Goal: Task Accomplishment & Management: Manage account settings

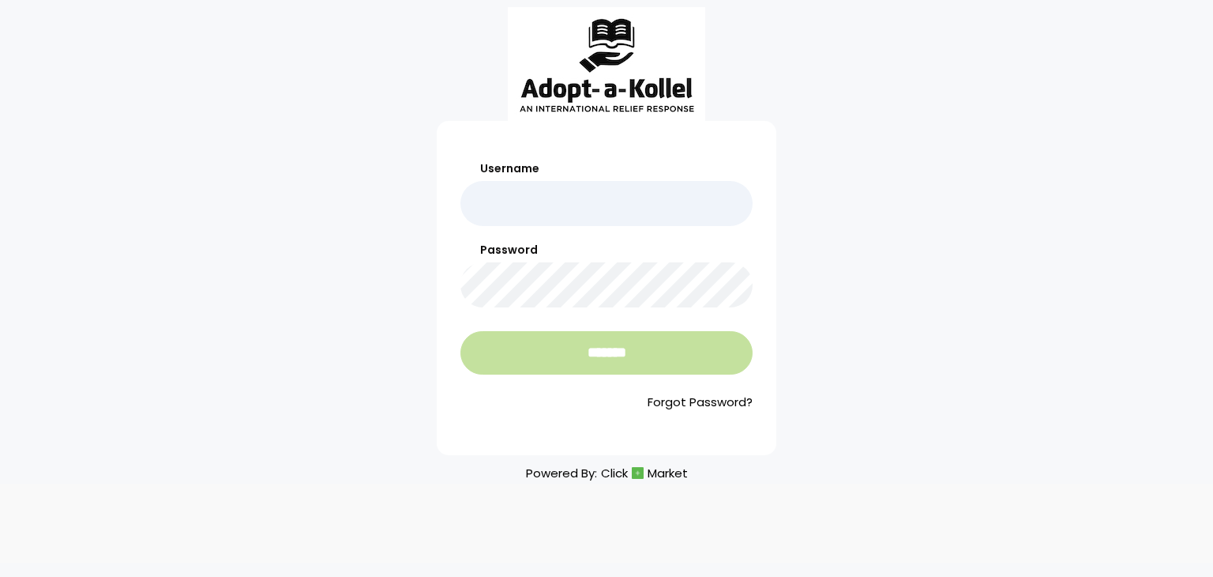
type input "**********"
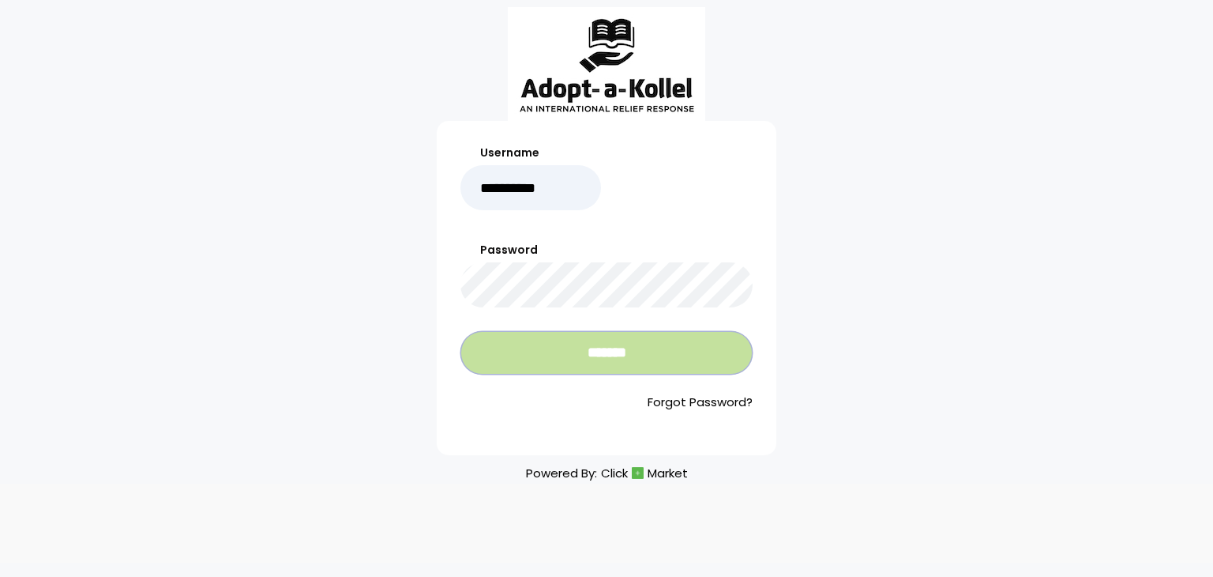
click at [580, 345] on input "*******" at bounding box center [606, 352] width 292 height 43
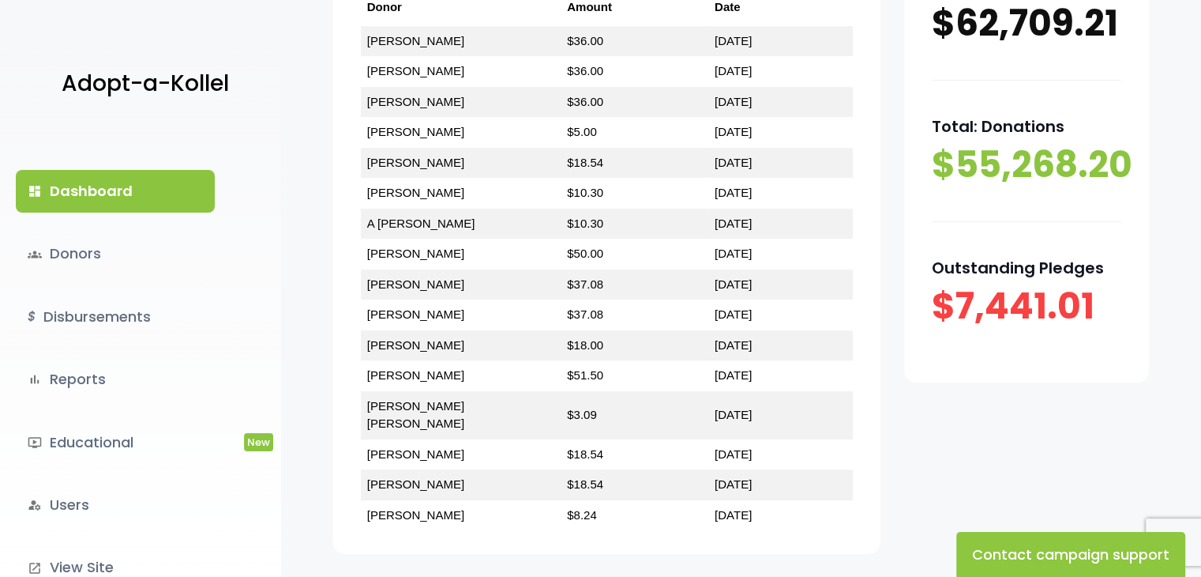
scroll to position [498, 0]
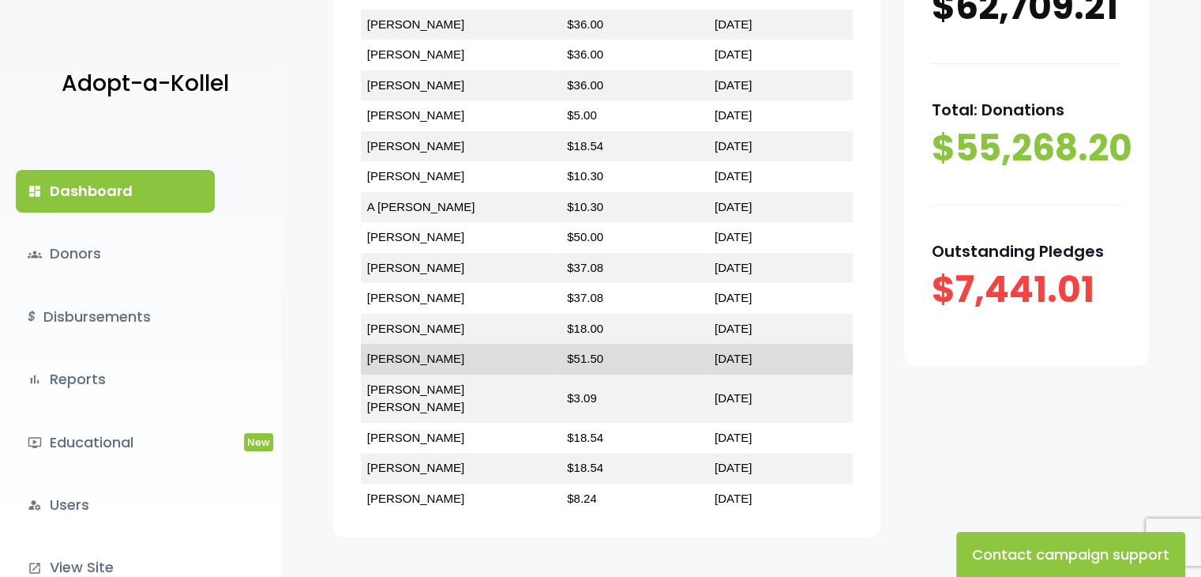
click at [460, 355] on td "Dov Breatross" at bounding box center [461, 359] width 201 height 31
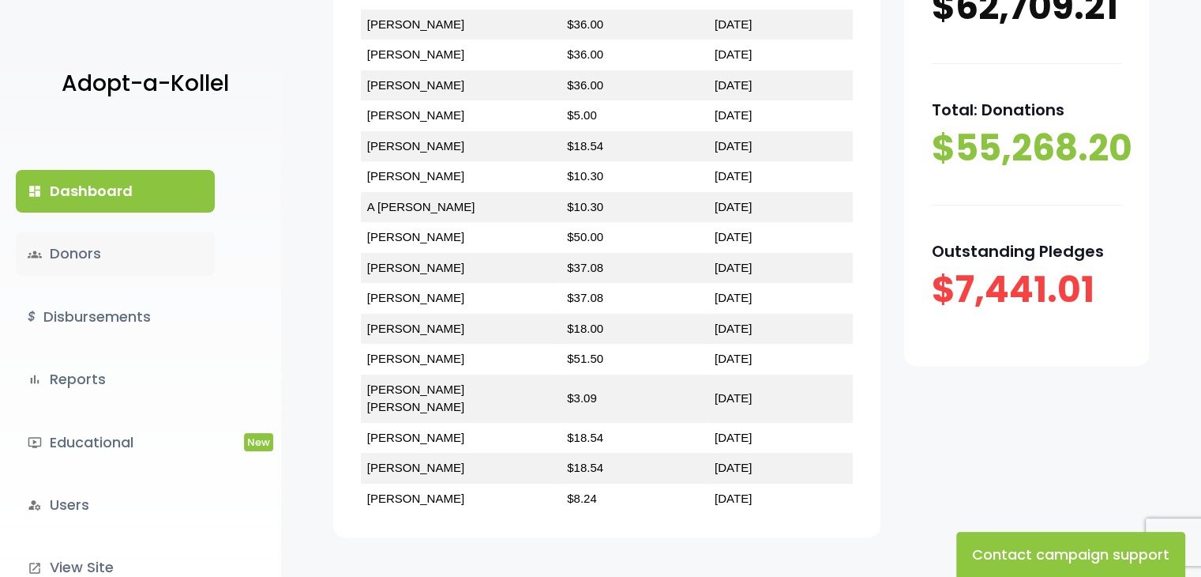
click at [92, 252] on link "groups Donors" at bounding box center [115, 253] width 199 height 43
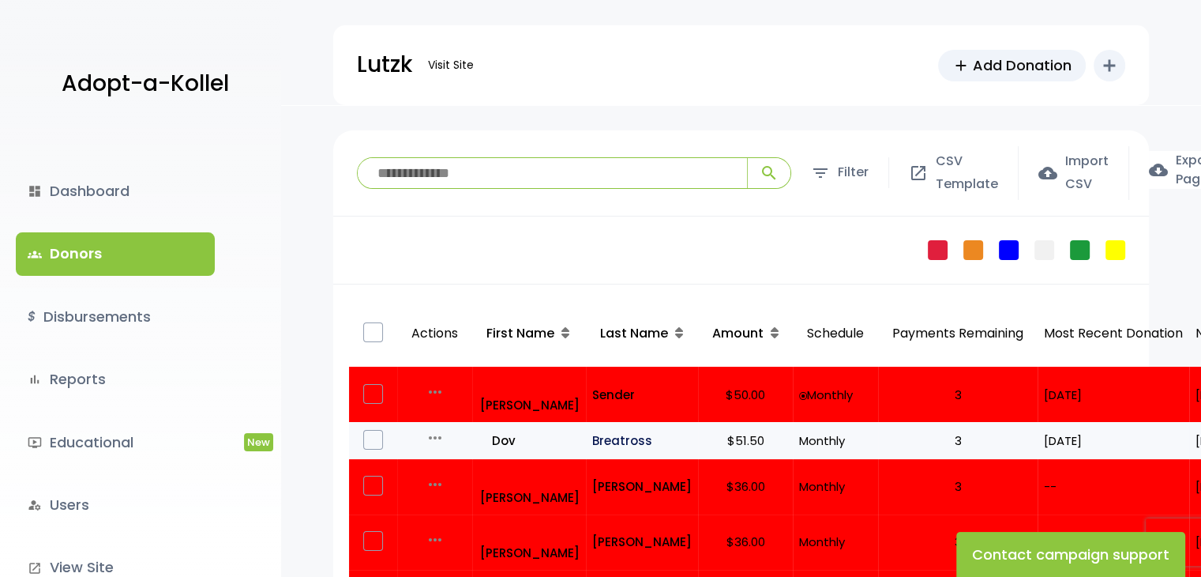
click at [618, 430] on p "Breatross" at bounding box center [642, 440] width 100 height 21
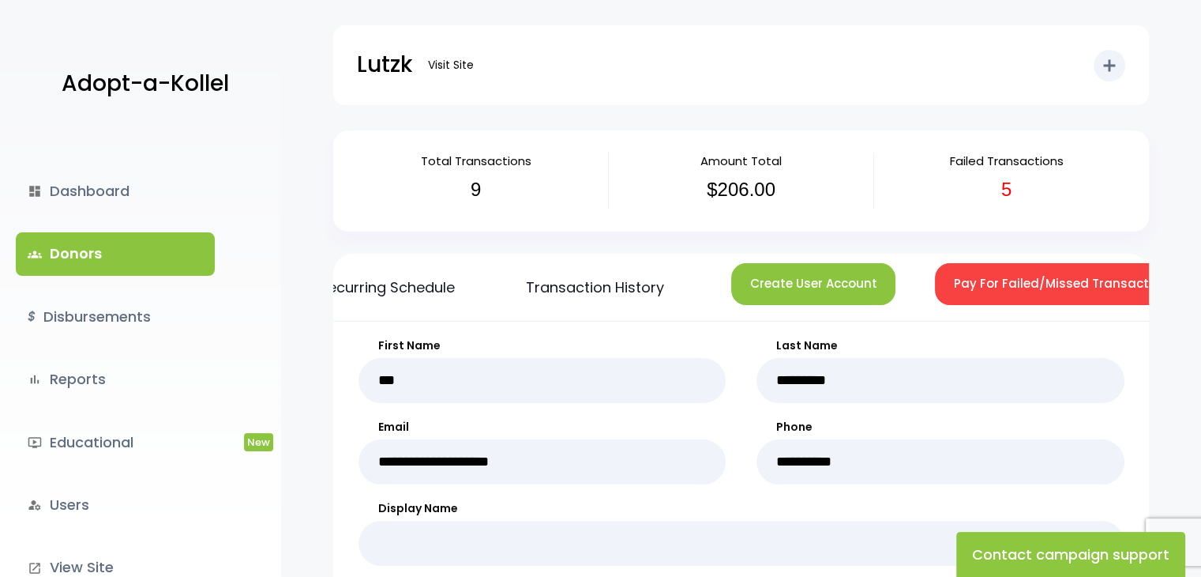
scroll to position [0, 406]
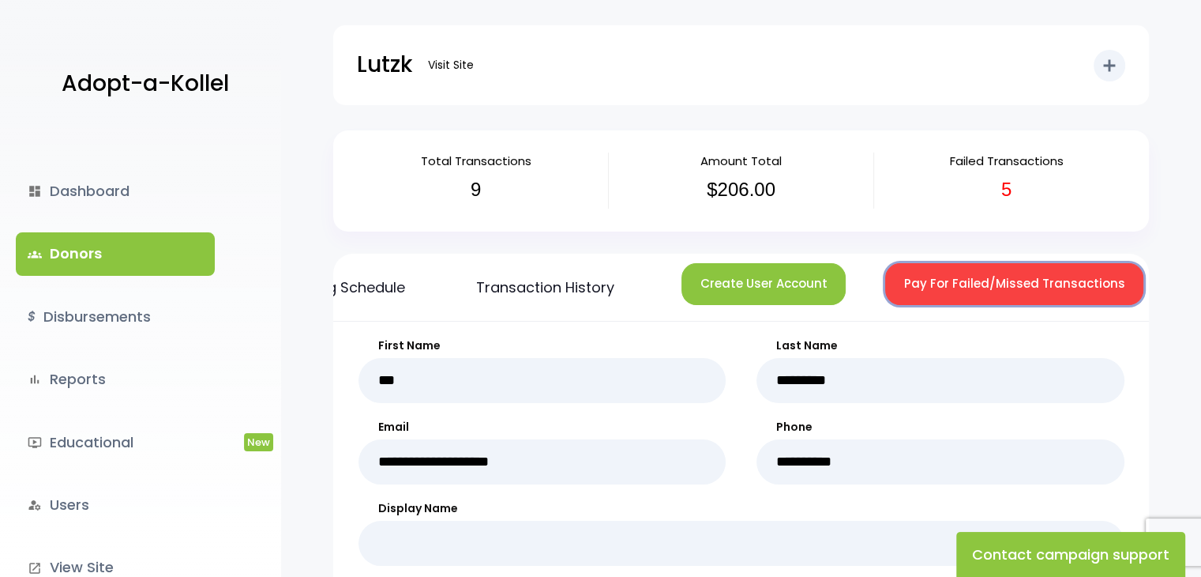
click at [1045, 272] on button "Pay For Failed/Missed Transactions" at bounding box center [1014, 284] width 258 height 42
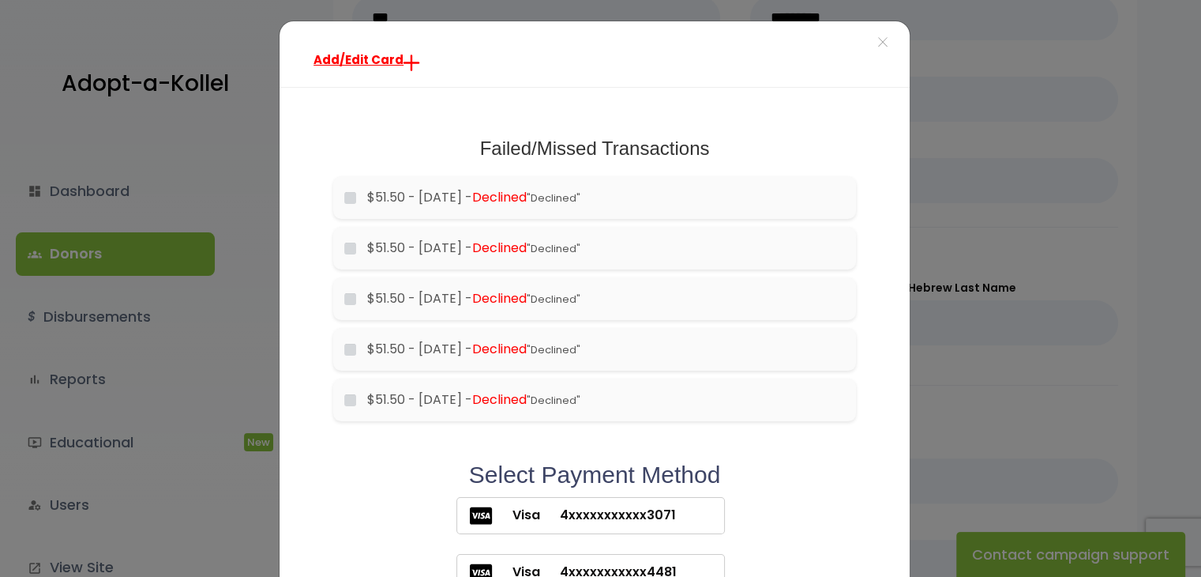
scroll to position [364, 0]
click at [595, 516] on span "4xxxxxxxxxxx3071" at bounding box center [608, 514] width 136 height 19
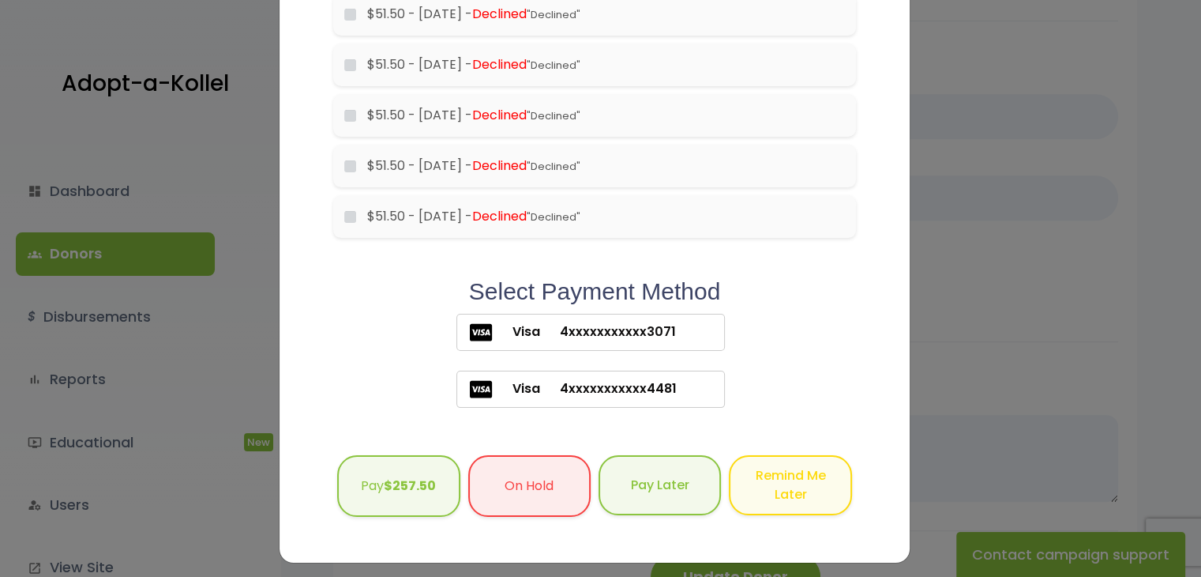
scroll to position [186, 0]
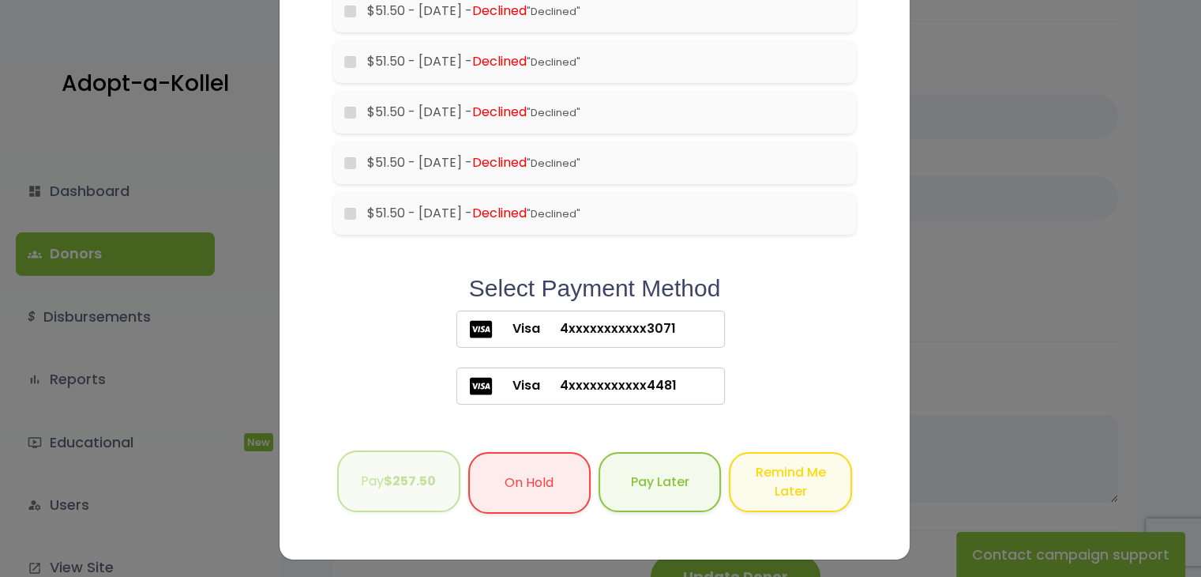
click at [406, 479] on b "$257.50" at bounding box center [410, 481] width 52 height 18
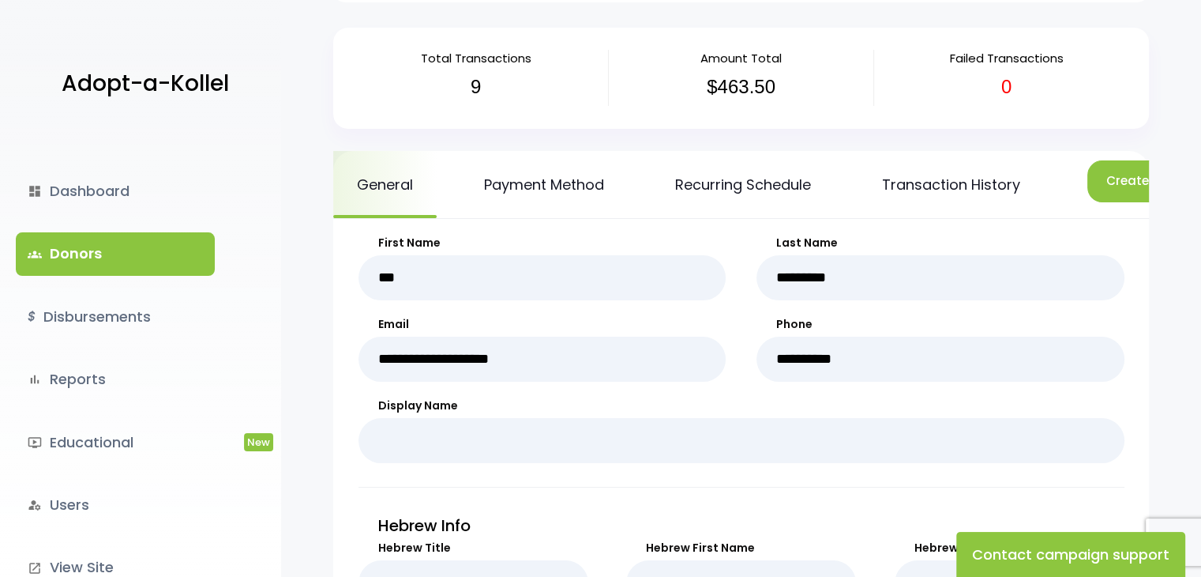
scroll to position [96, 0]
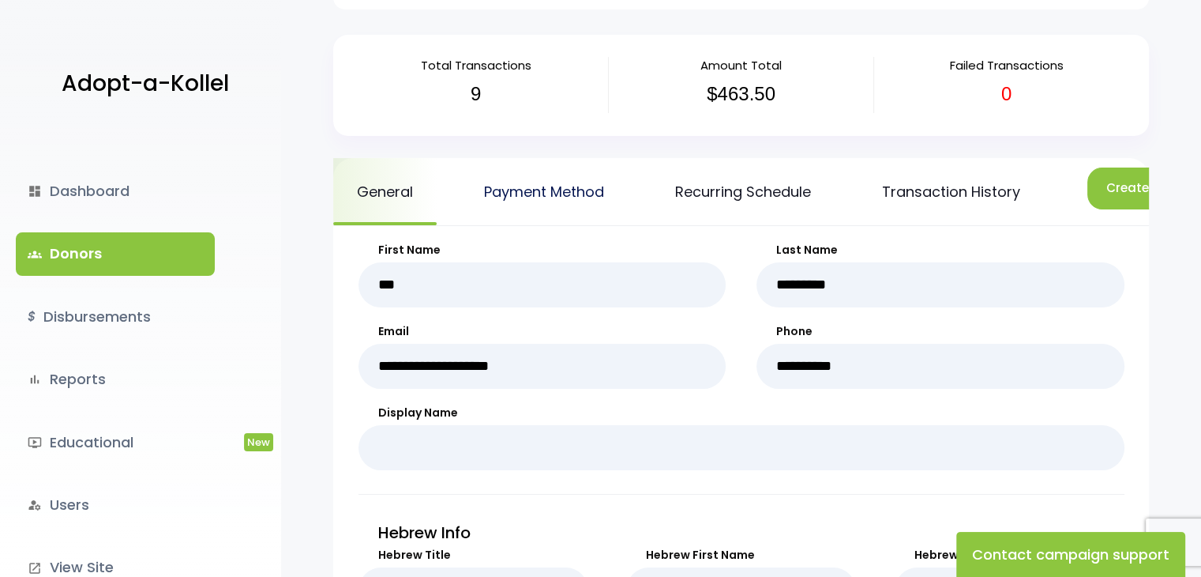
click at [577, 190] on link "Payment Method" at bounding box center [543, 191] width 167 height 67
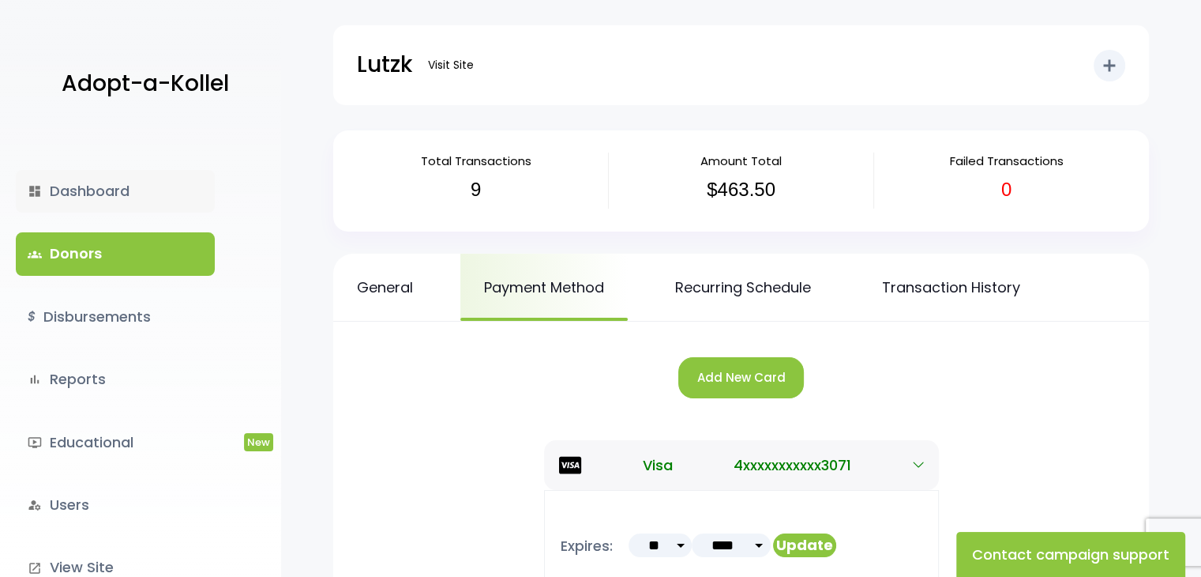
click at [80, 195] on link "dashboard Dashboard" at bounding box center [115, 191] width 199 height 43
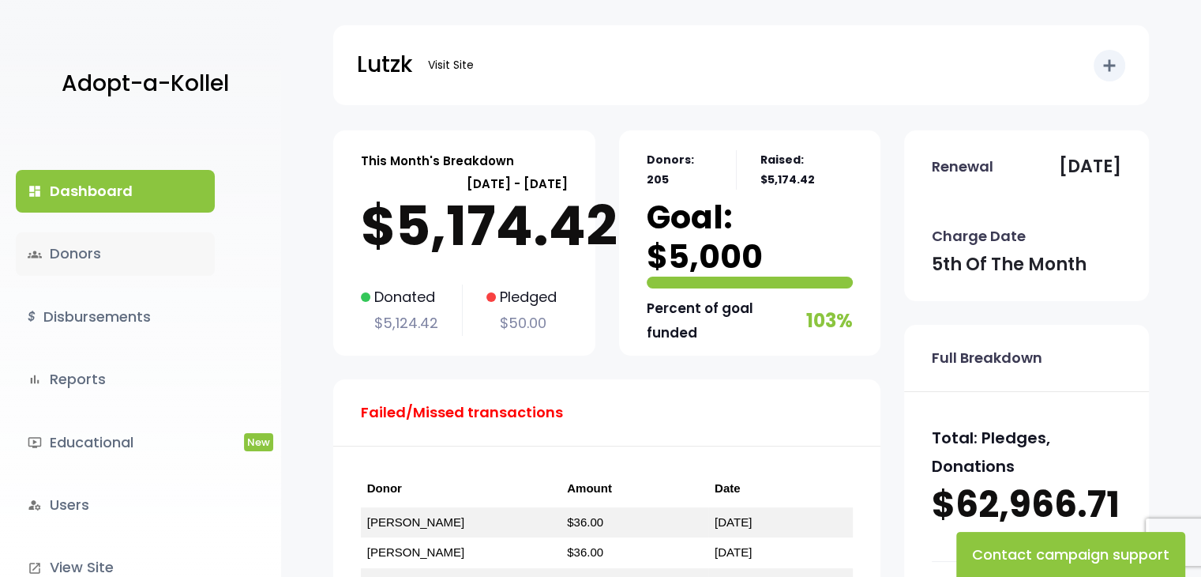
click at [84, 252] on link "groups Donors" at bounding box center [115, 253] width 199 height 43
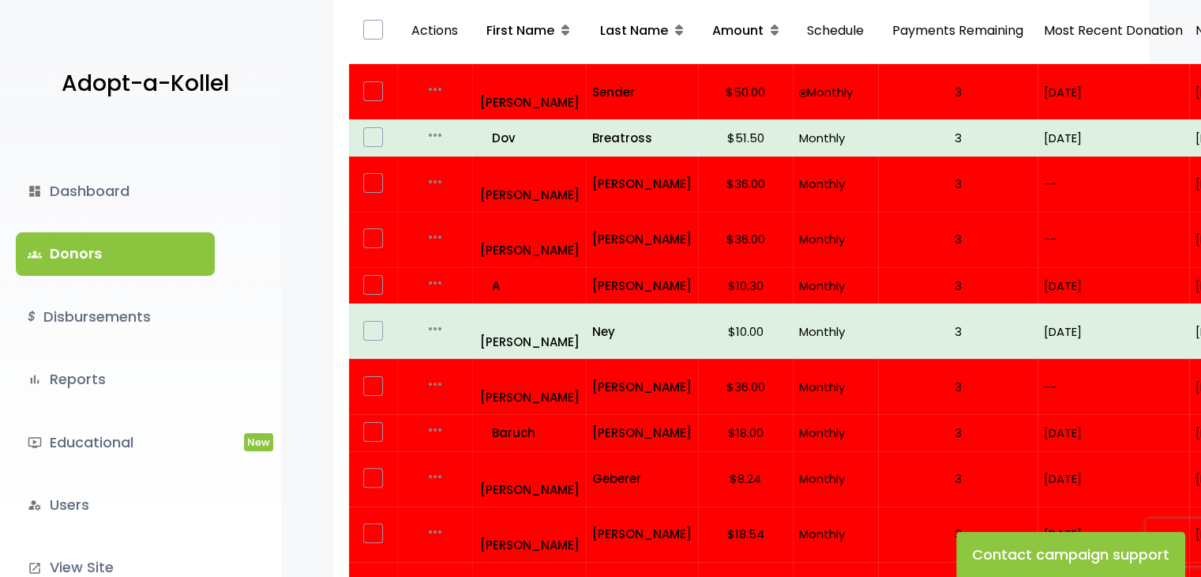
scroll to position [306, 0]
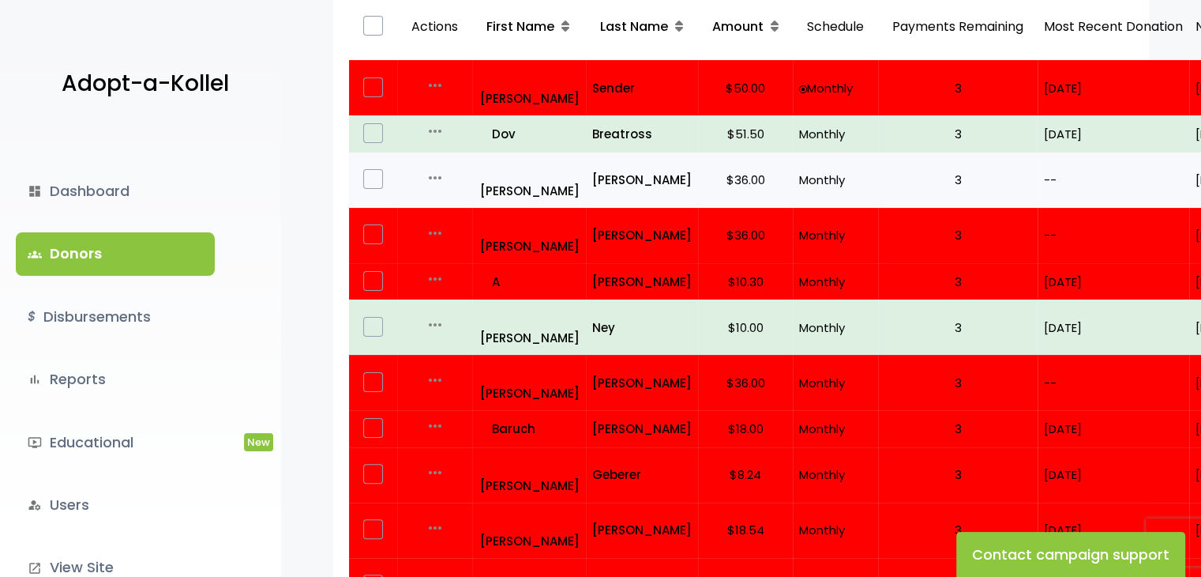
drag, startPoint x: 1176, startPoint y: 206, endPoint x: 1178, endPoint y: 166, distance: 40.3
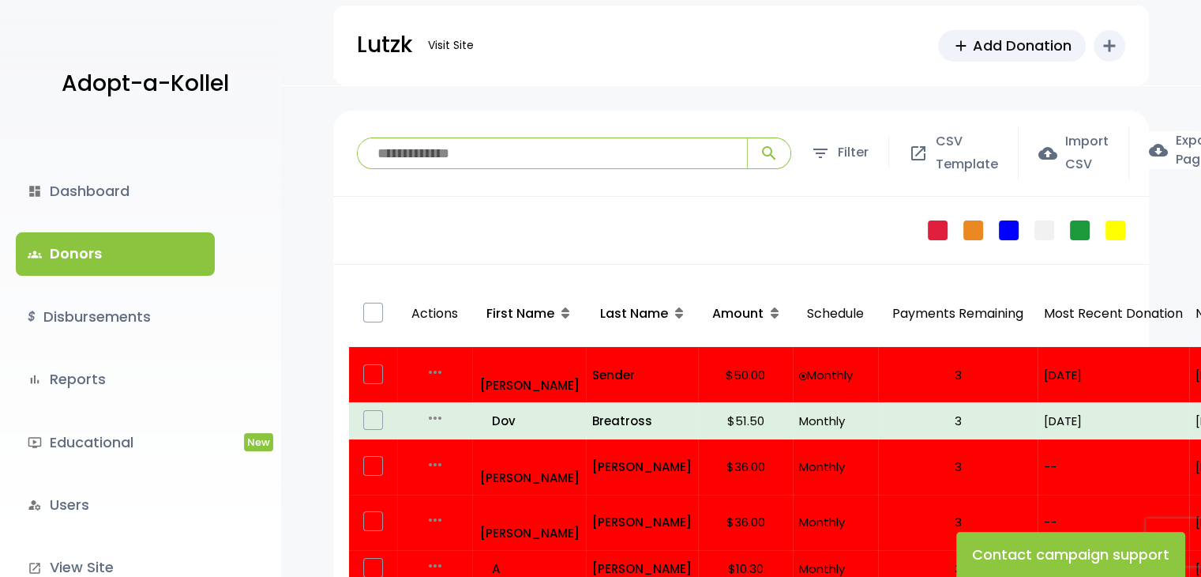
scroll to position [0, 0]
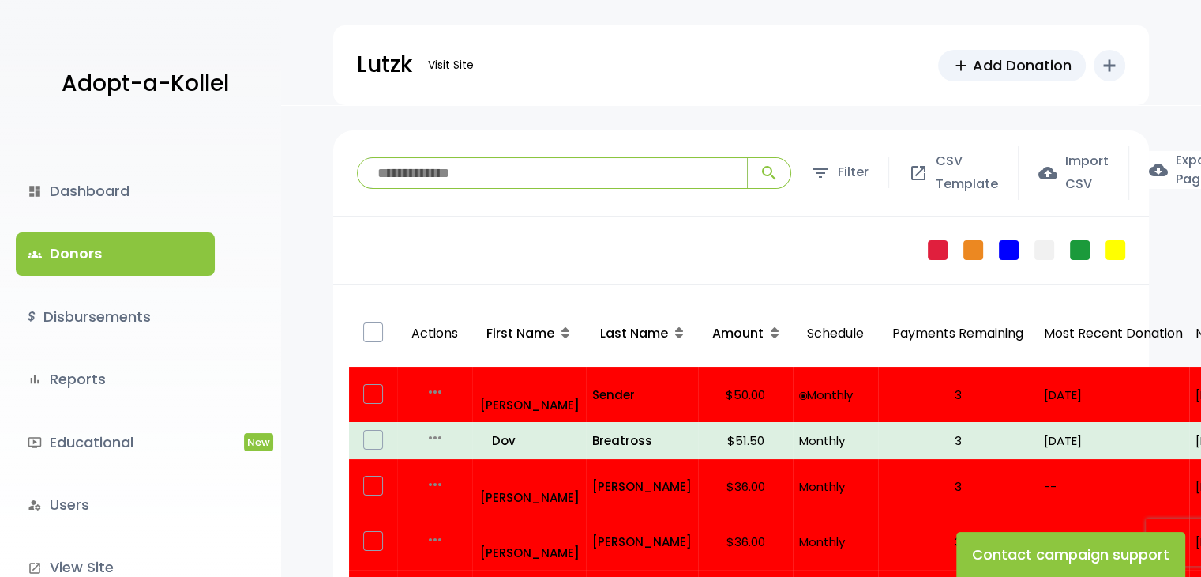
click at [630, 182] on input "search" at bounding box center [552, 173] width 389 height 30
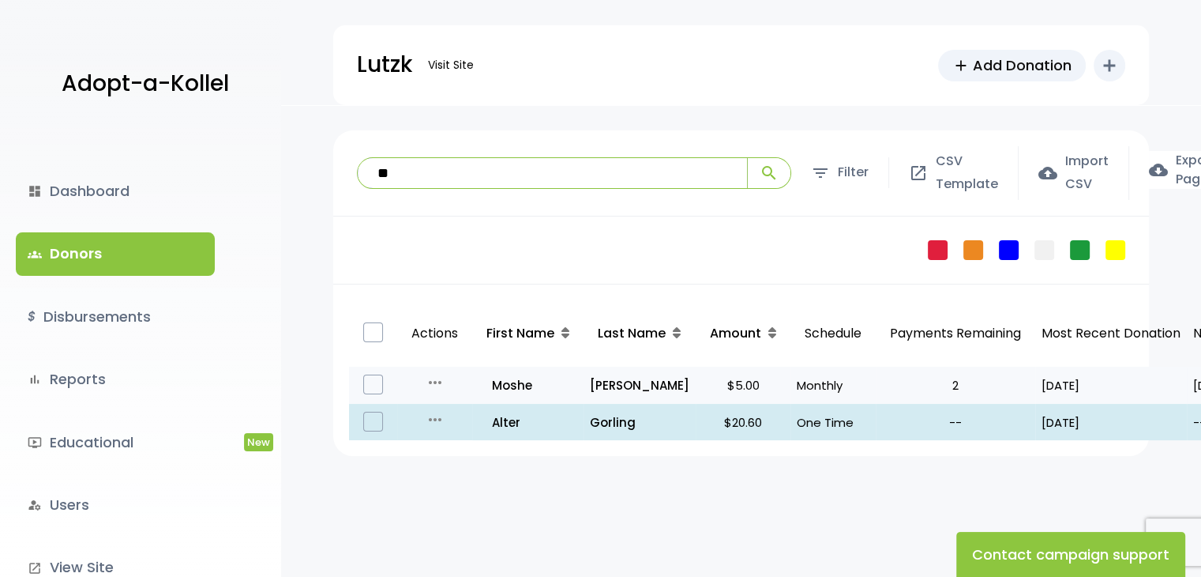
type input "**"
click at [518, 372] on td "all_inclusive Moshe" at bounding box center [527, 384] width 111 height 37
click at [511, 381] on p "all_inclusive Moshe" at bounding box center [528, 384] width 97 height 21
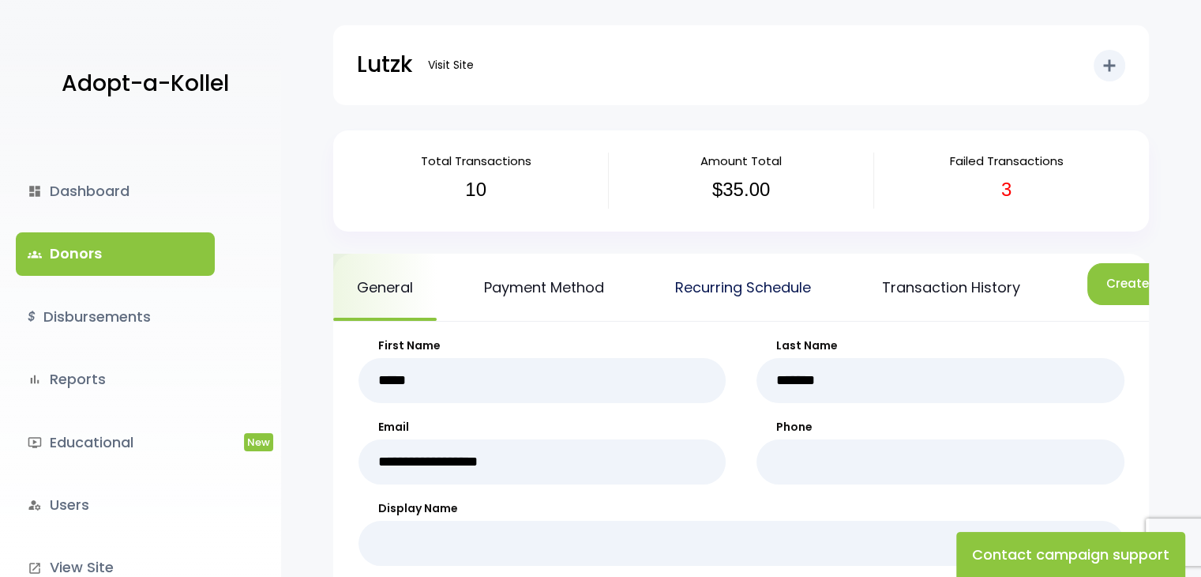
click at [659, 317] on link "Recurring Schedule" at bounding box center [743, 287] width 183 height 67
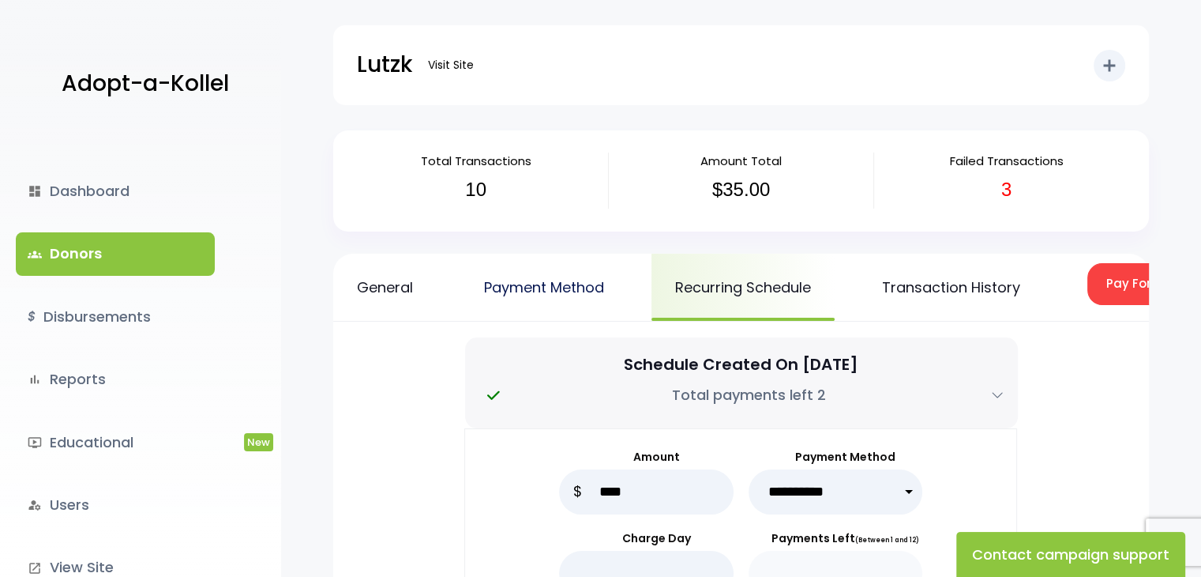
click at [572, 287] on link "Payment Method" at bounding box center [543, 287] width 167 height 67
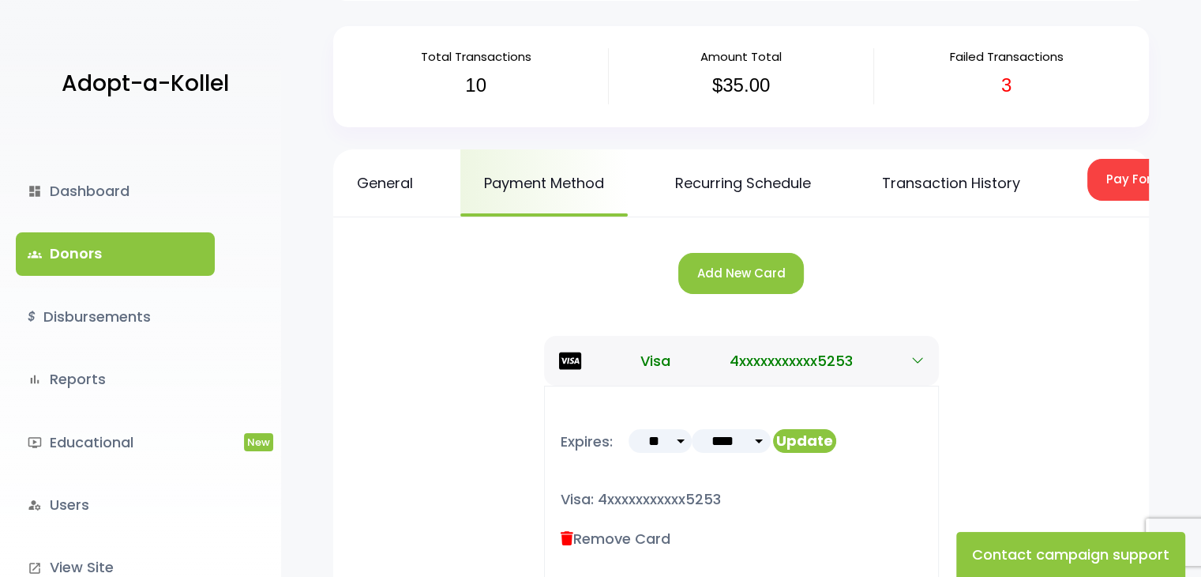
scroll to position [104, 0]
click at [1125, 181] on button "Pay For Failed/Missed Transactions" at bounding box center [1217, 180] width 258 height 42
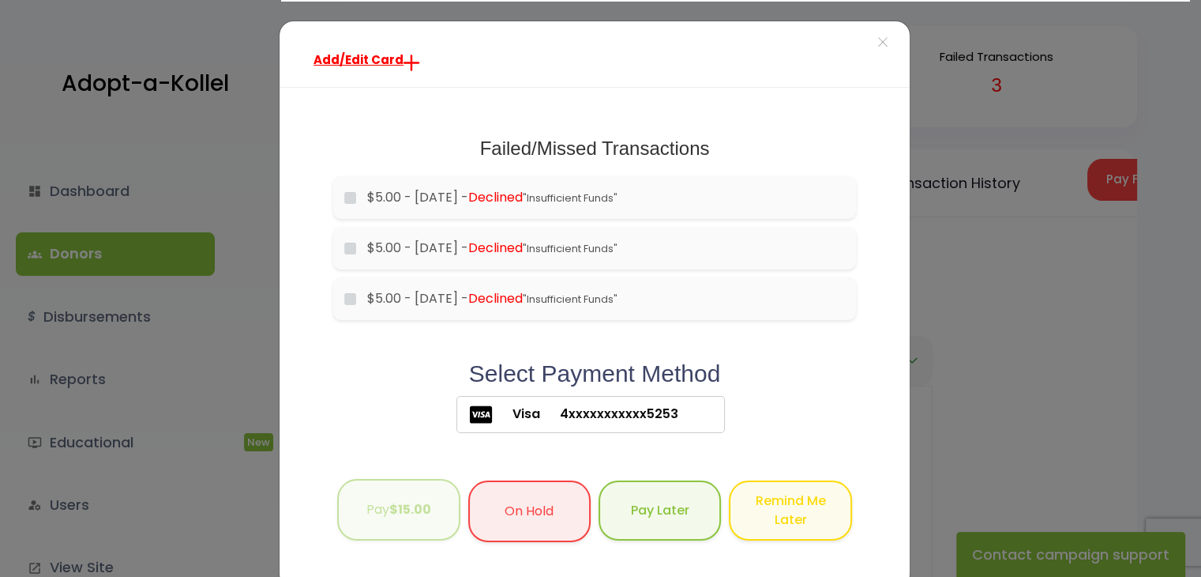
click at [366, 513] on button "Pay $15.00" at bounding box center [398, 510] width 122 height 62
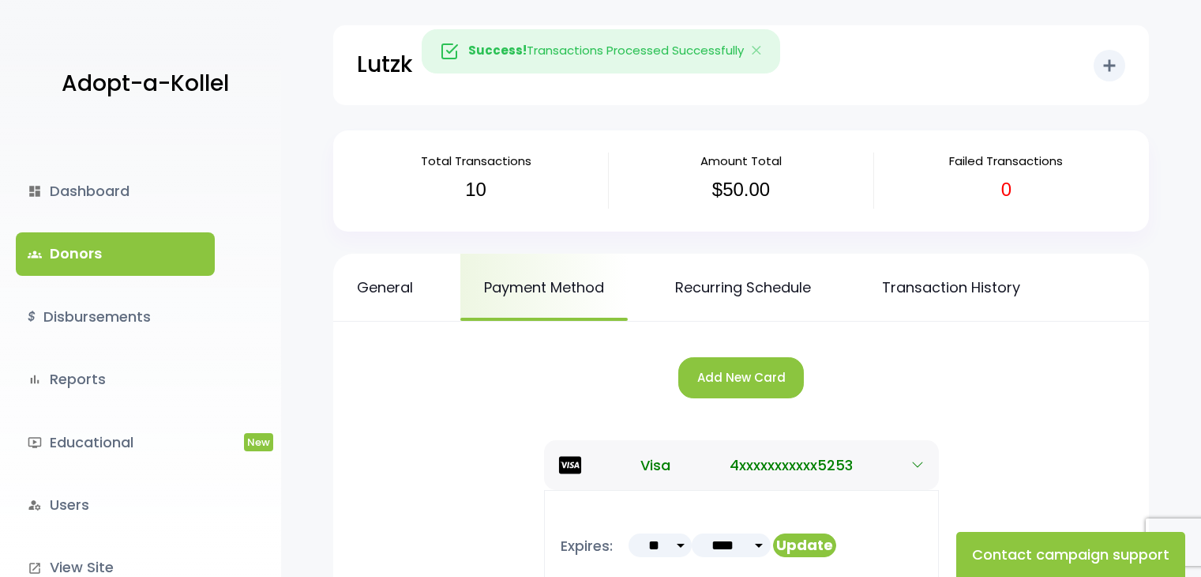
scroll to position [104, 0]
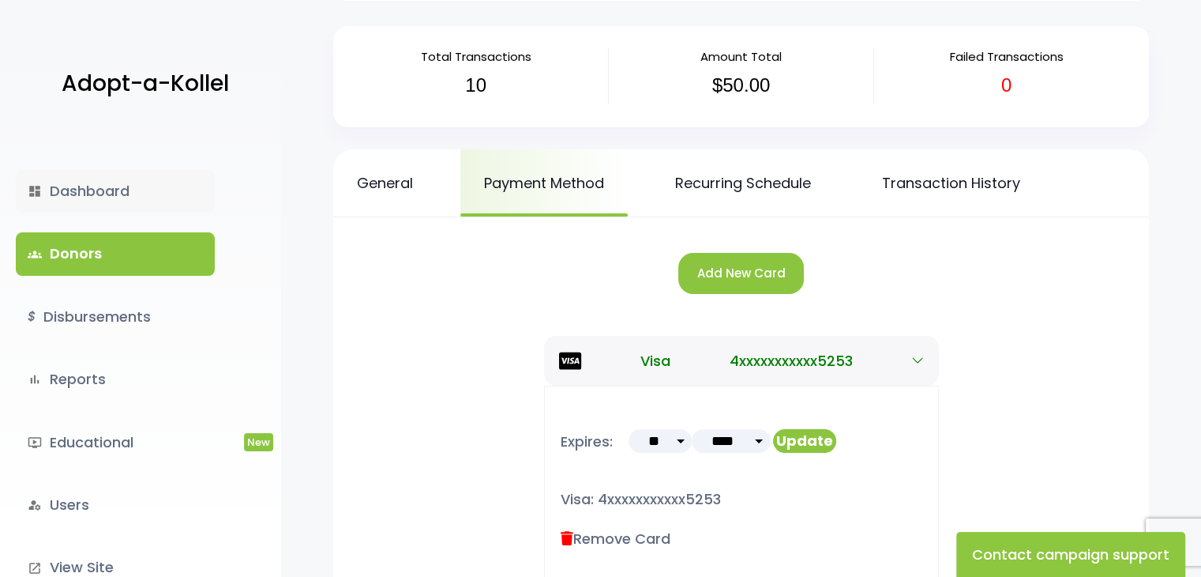
click at [96, 192] on link "dashboard Dashboard" at bounding box center [115, 191] width 199 height 43
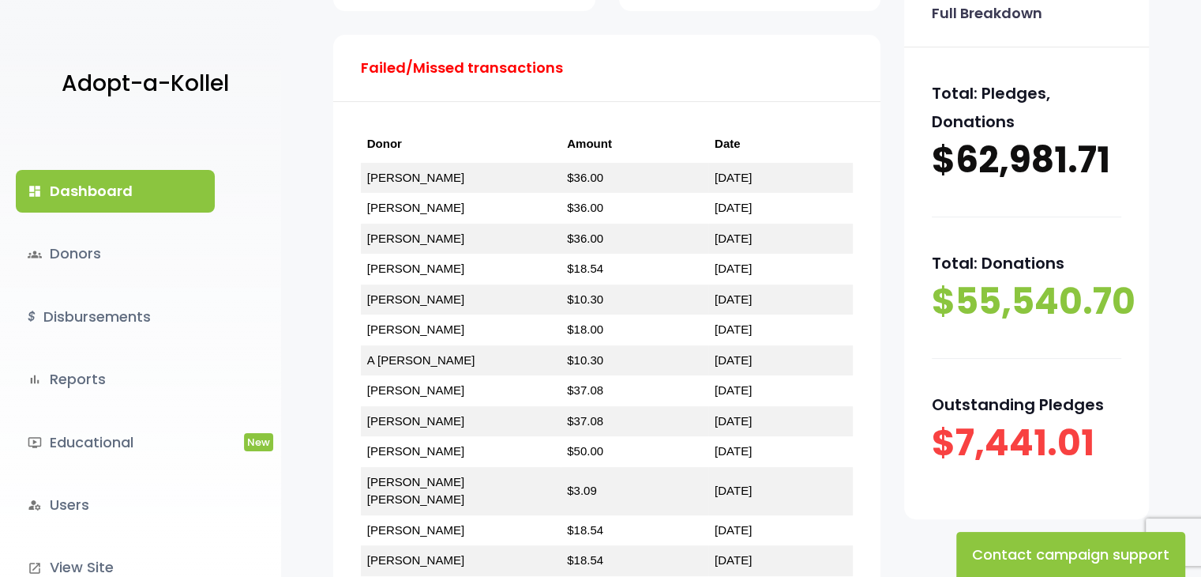
scroll to position [420, 0]
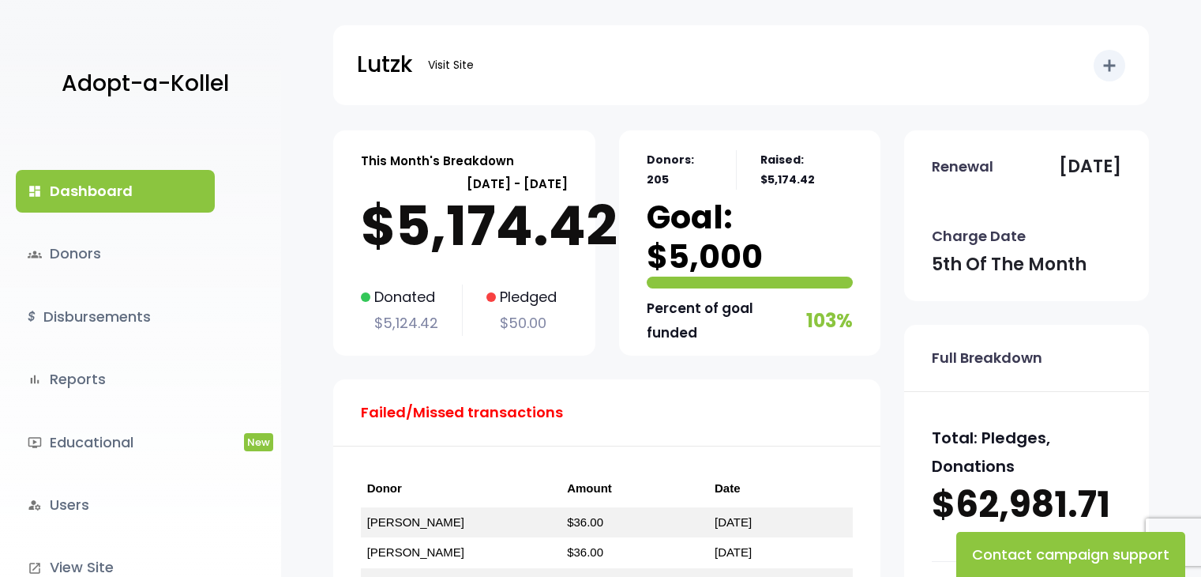
scroll to position [418, 0]
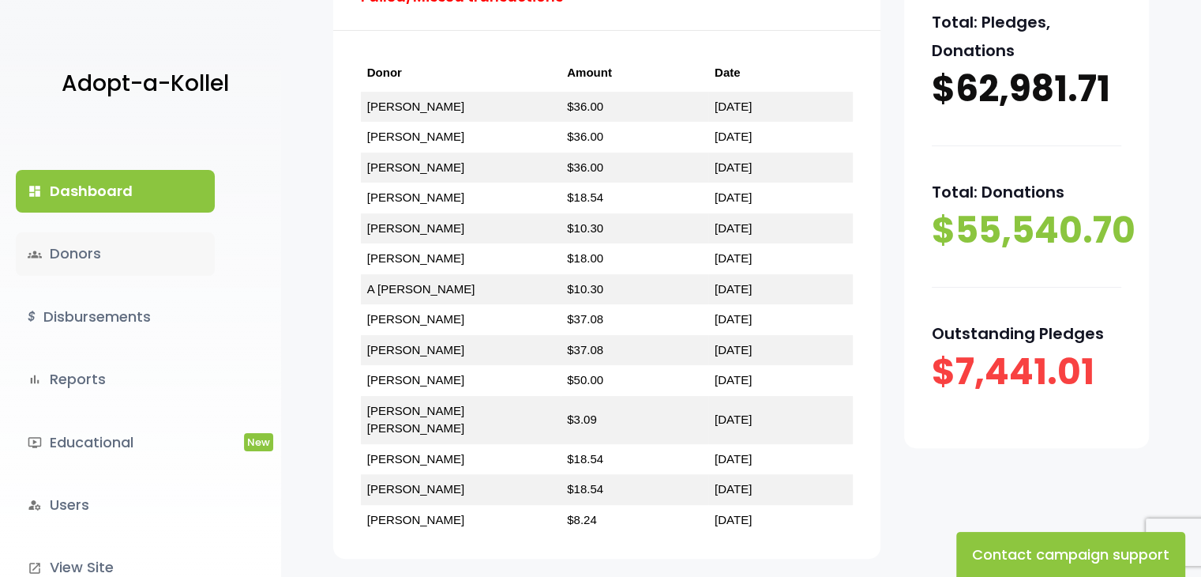
click at [63, 255] on link "groups Donors" at bounding box center [115, 253] width 199 height 43
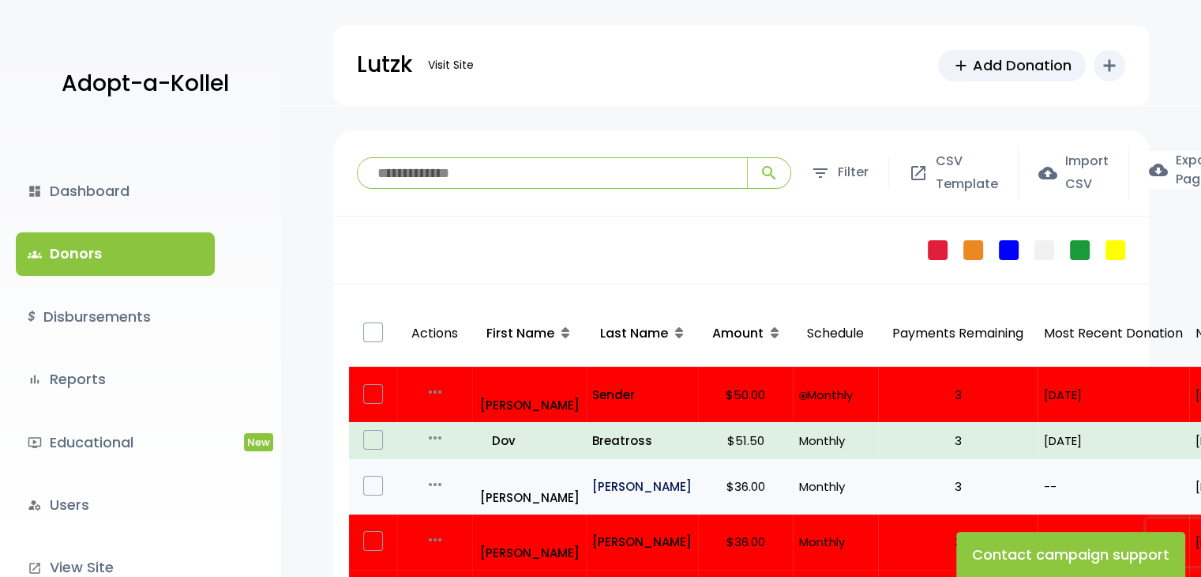
click at [605, 475] on p "Friedman" at bounding box center [642, 485] width 100 height 21
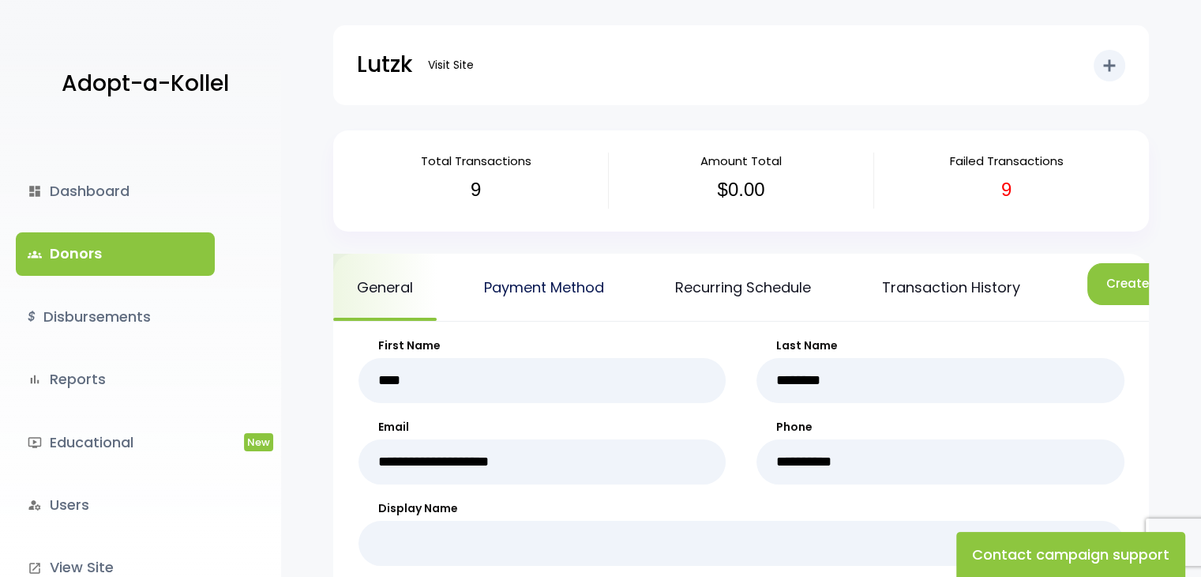
click at [560, 287] on link "Payment Method" at bounding box center [543, 287] width 167 height 67
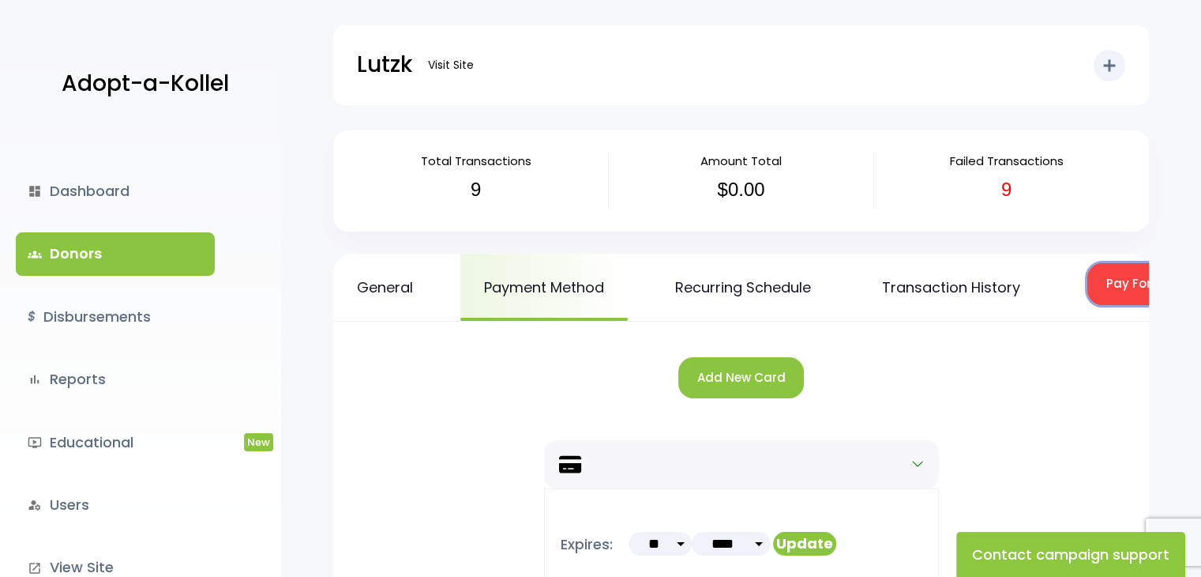
click at [1118, 282] on button "Pay For Failed/Missed Transactions" at bounding box center [1217, 284] width 258 height 42
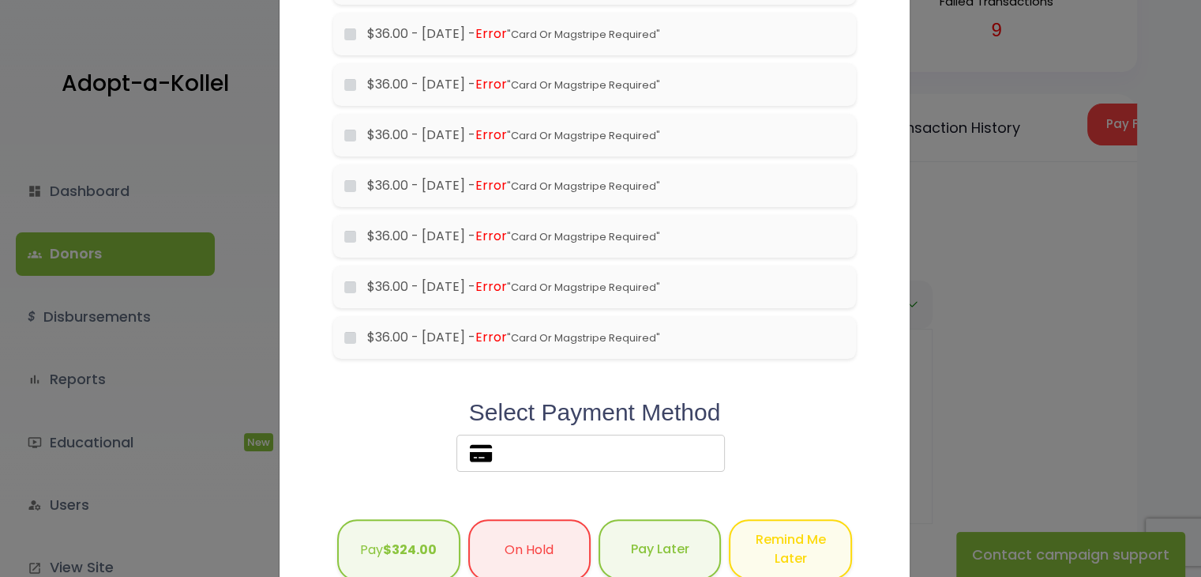
scroll to position [164, 0]
click at [581, 458] on label at bounding box center [591, 452] width 269 height 37
click at [927, 382] on div "Add/Edit Card × Failed/Missed Transactions would you like to pay for these tran…" at bounding box center [600, 288] width 1201 height 577
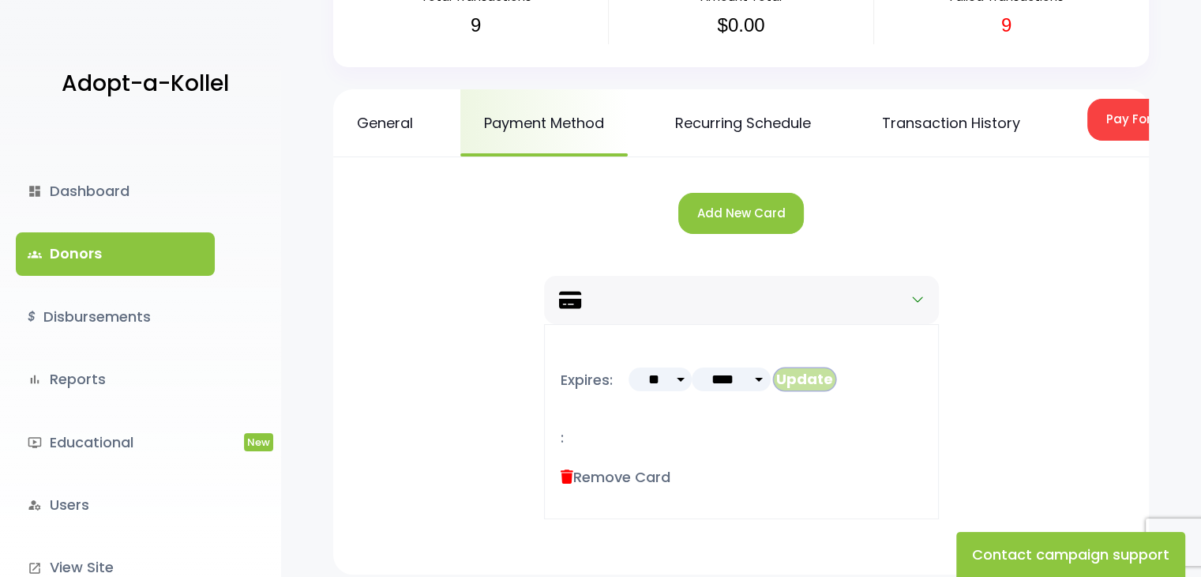
click at [809, 391] on button "Update" at bounding box center [804, 379] width 63 height 24
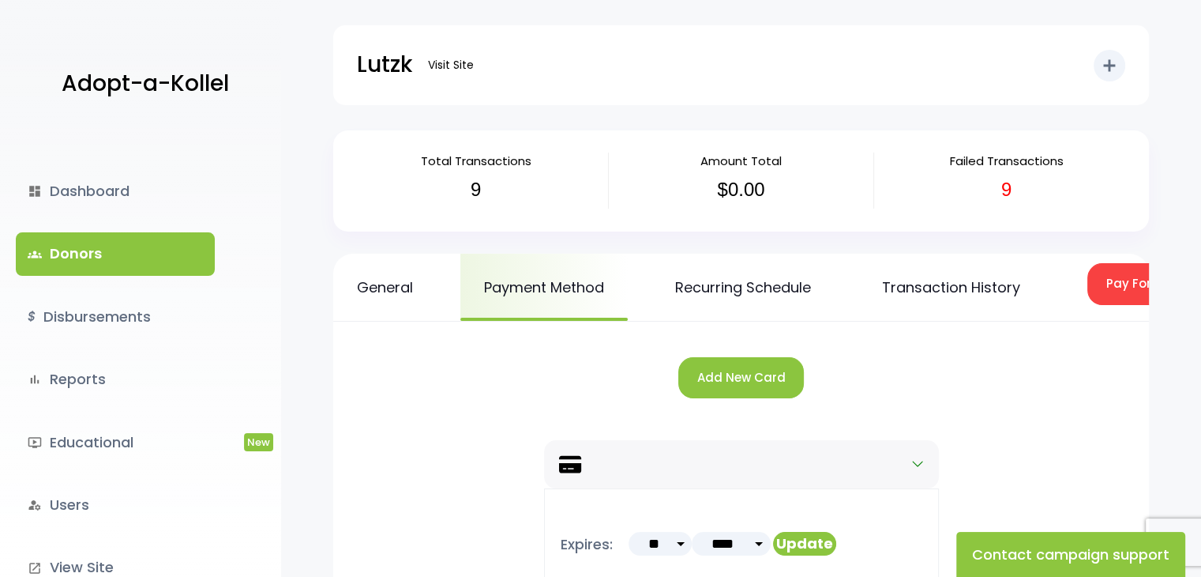
click at [97, 249] on link "groups Donors" at bounding box center [115, 253] width 199 height 43
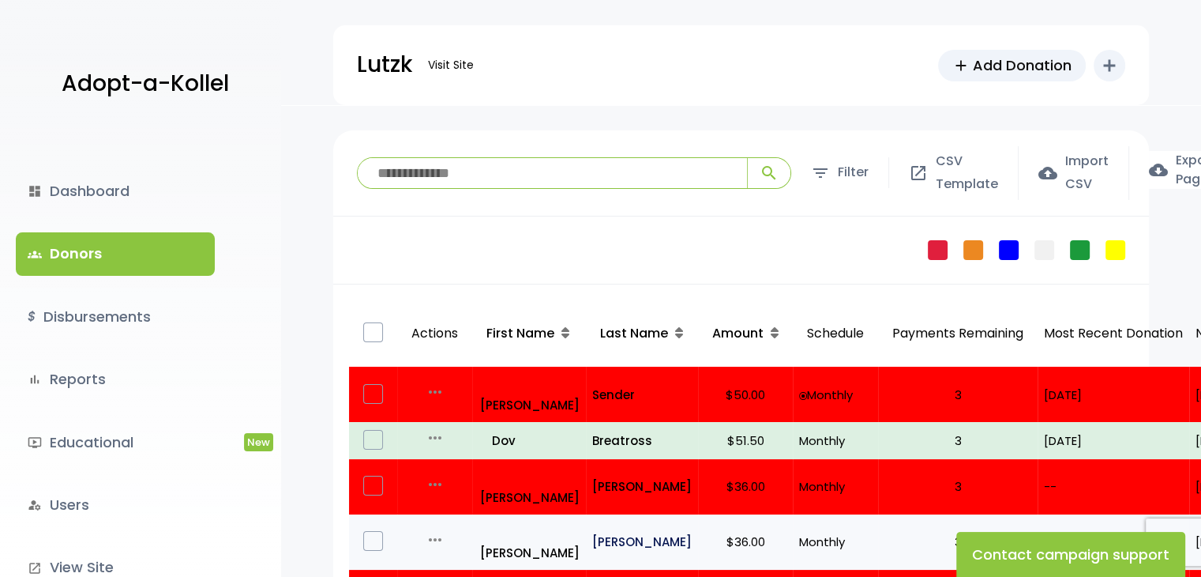
click at [618, 531] on p "Friedman" at bounding box center [642, 541] width 100 height 21
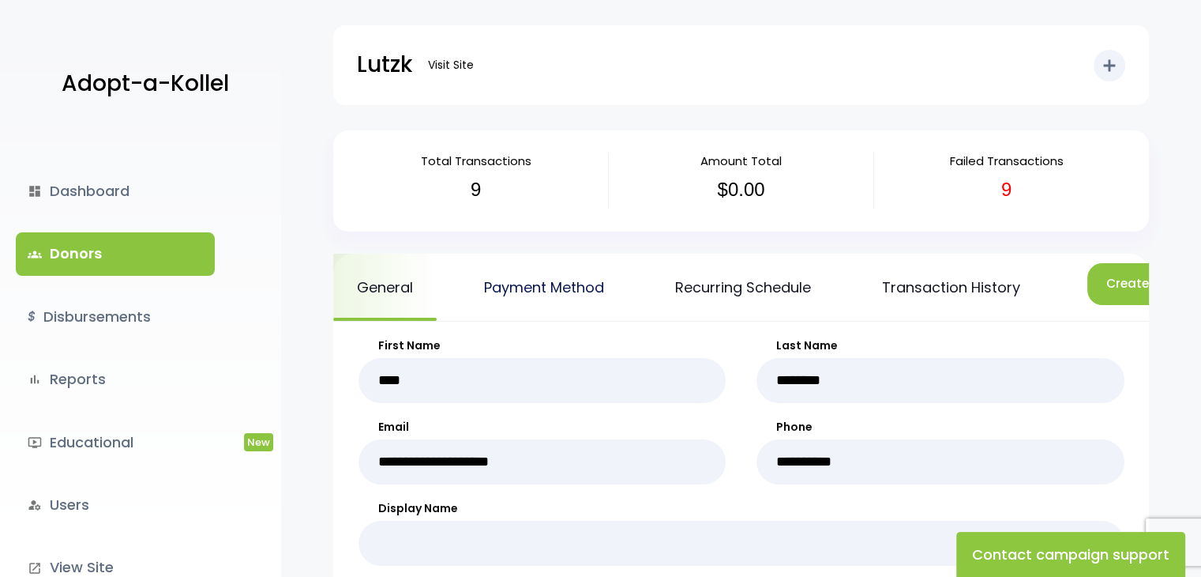
click at [578, 281] on link "Payment Method" at bounding box center [543, 287] width 167 height 67
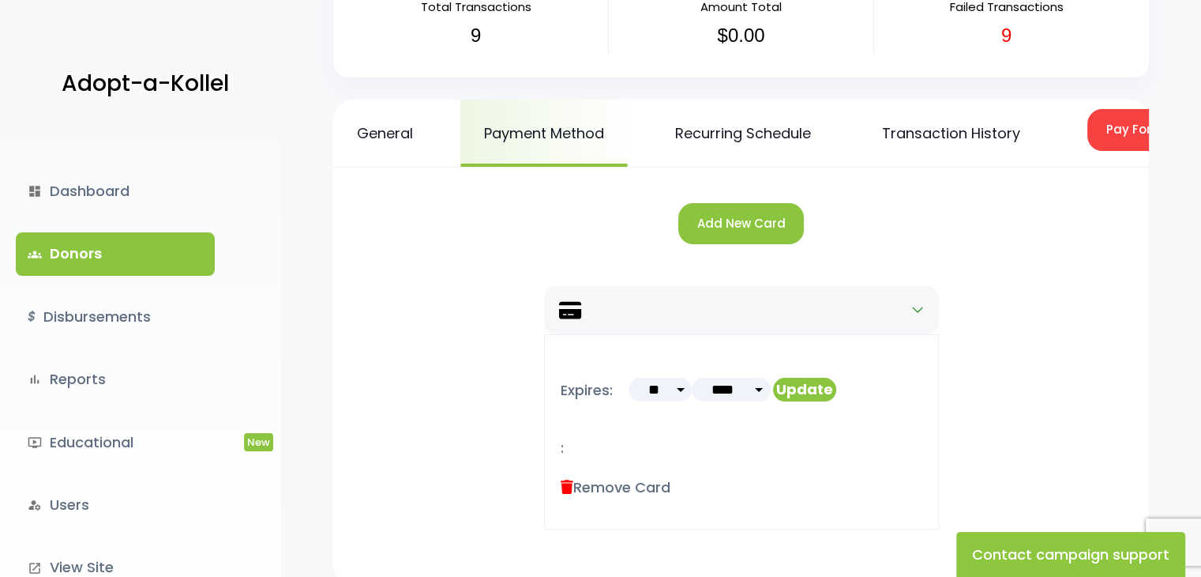
scroll to position [152, 0]
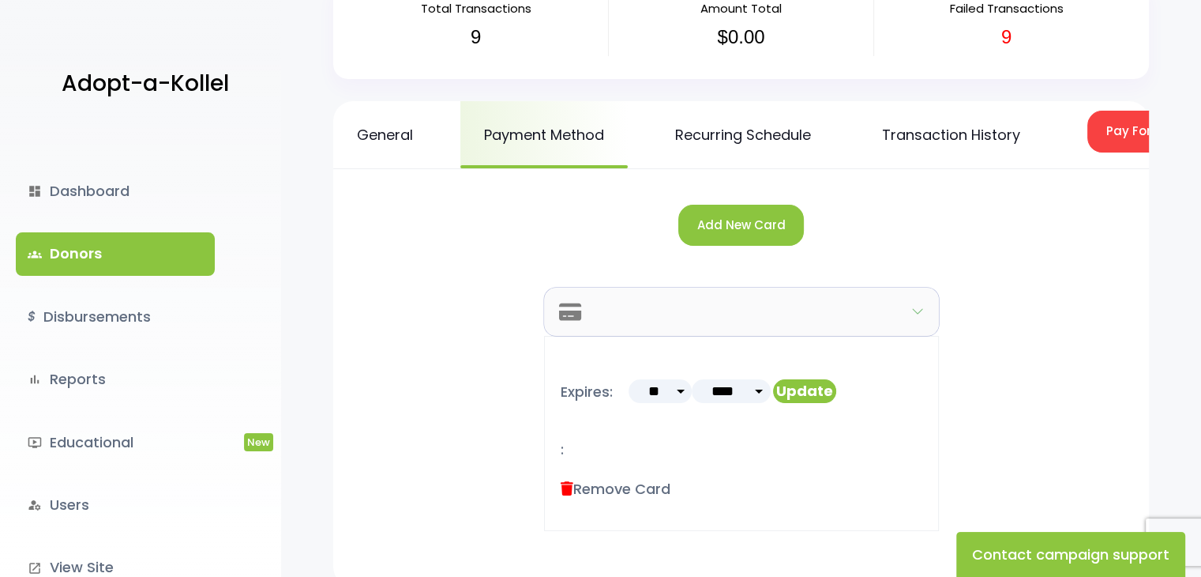
click at [916, 317] on icon "button" at bounding box center [917, 311] width 13 height 13
click at [919, 317] on icon "button" at bounding box center [917, 311] width 13 height 13
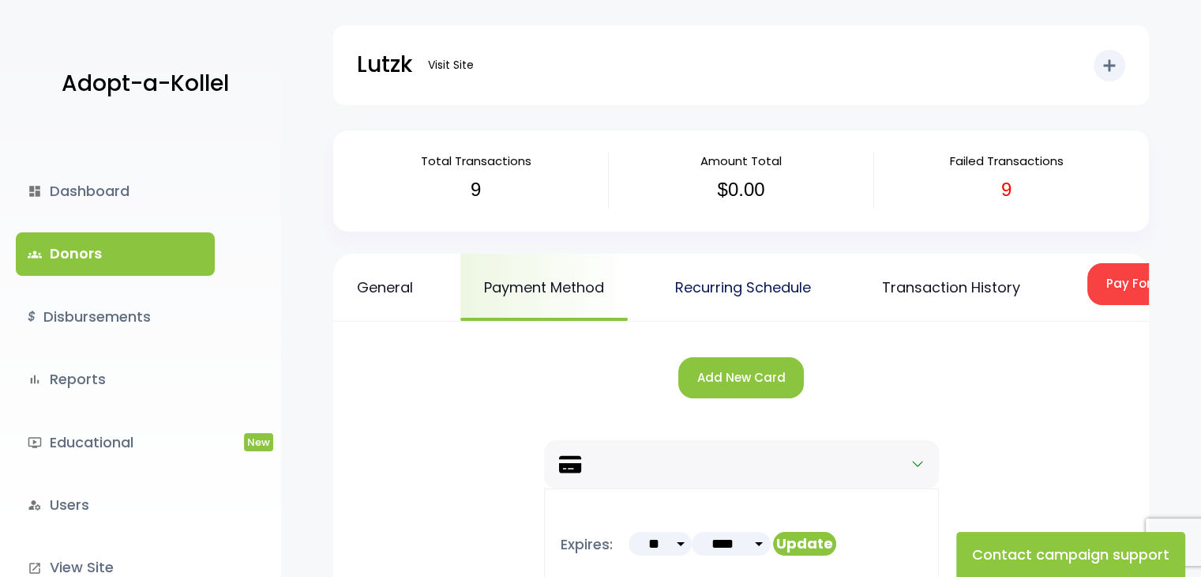
click at [720, 282] on link "Recurring Schedule" at bounding box center [743, 287] width 183 height 67
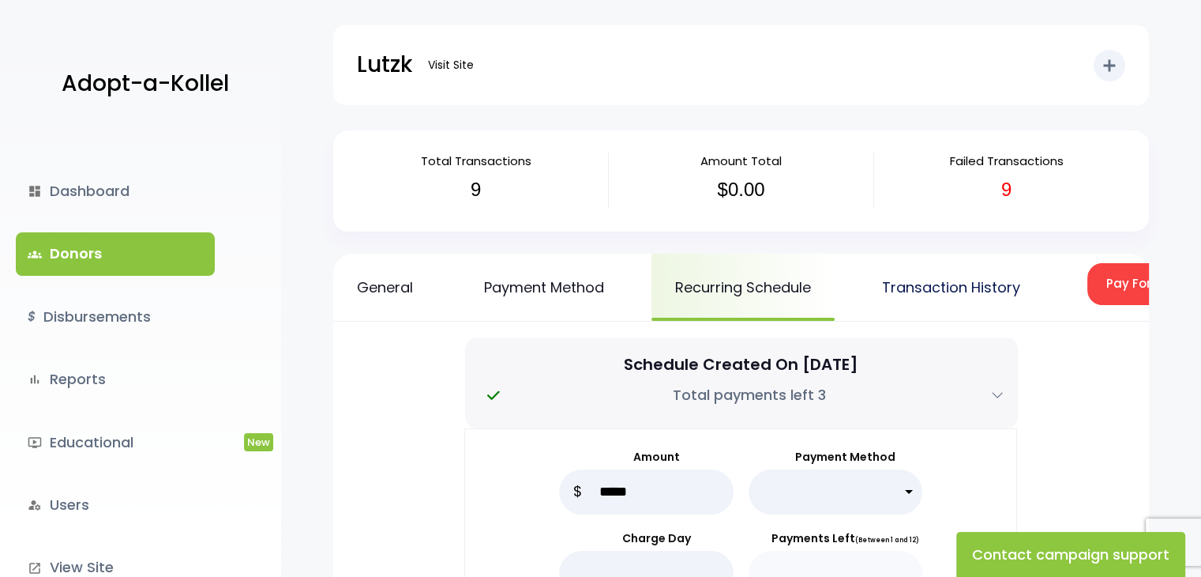
click at [992, 287] on link "Transaction History" at bounding box center [952, 287] width 186 height 67
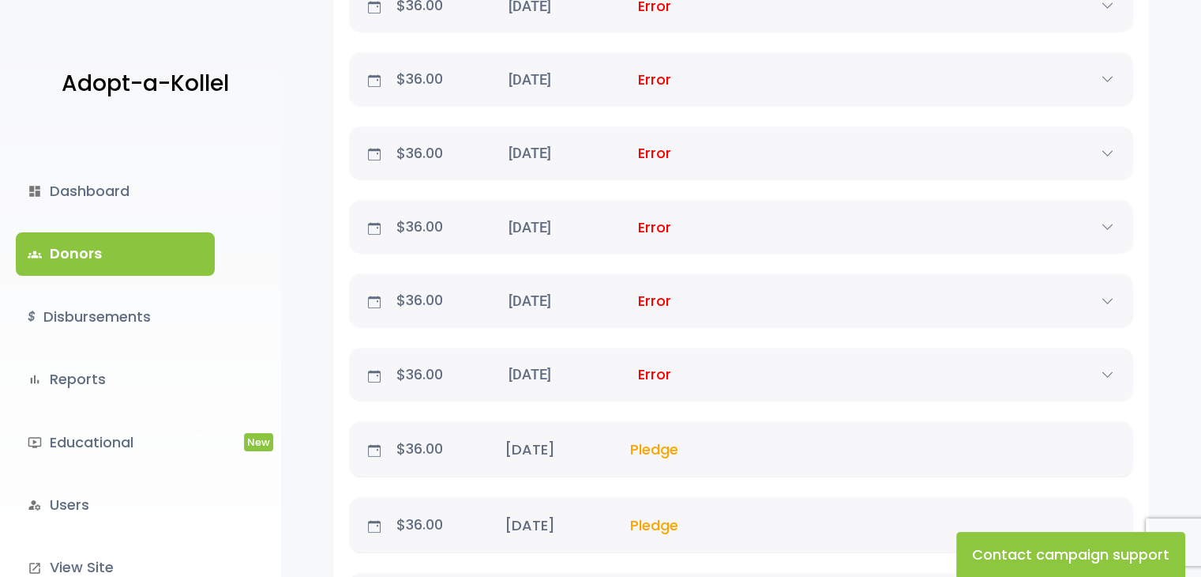
scroll to position [340, 0]
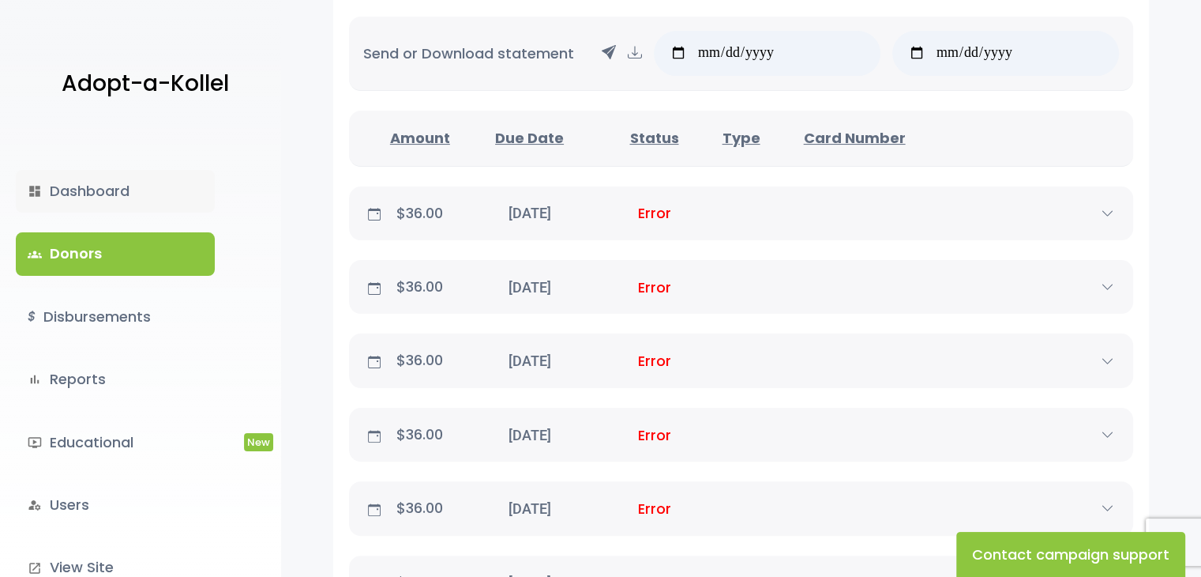
click at [83, 192] on link "dashboard Dashboard" at bounding box center [115, 191] width 199 height 43
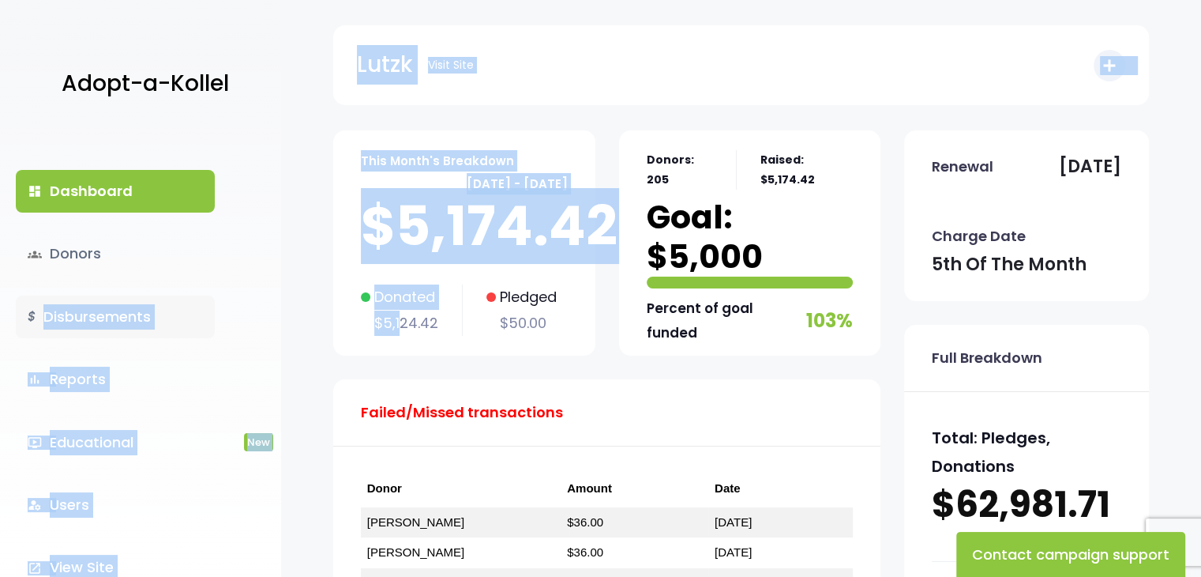
drag, startPoint x: 402, startPoint y: 323, endPoint x: 197, endPoint y: 304, distance: 205.4
click at [197, 304] on body "Adopt-a-Kollel dashboard Dashboard groups Donors $ Disbursements bar_chart Repo…" at bounding box center [600, 554] width 1201 height 1108
click at [88, 259] on link "groups Donors" at bounding box center [115, 253] width 199 height 43
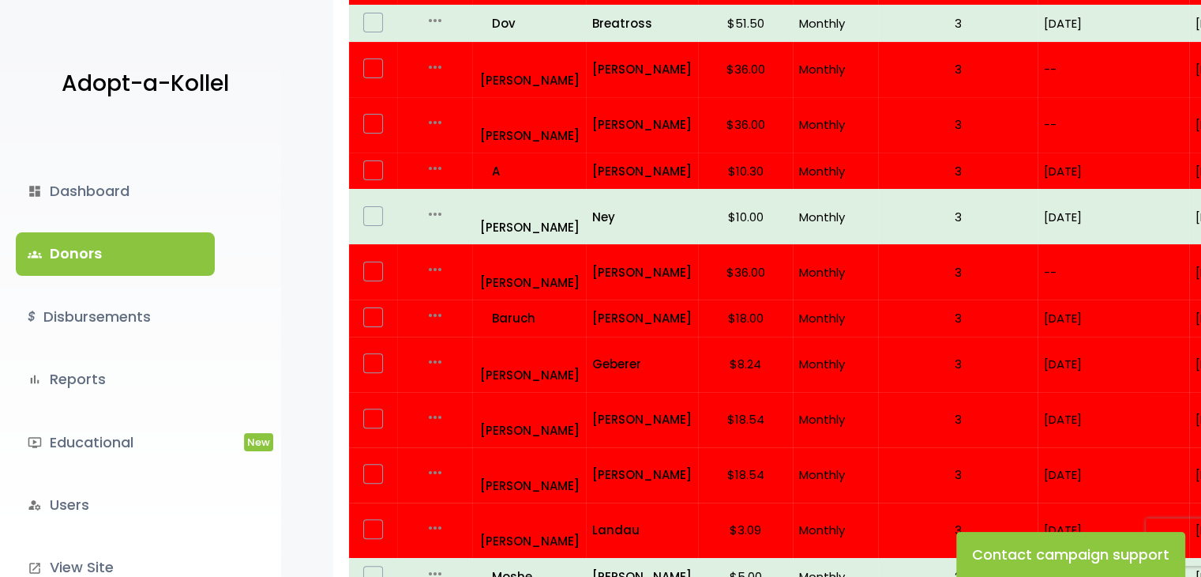
scroll to position [484, 0]
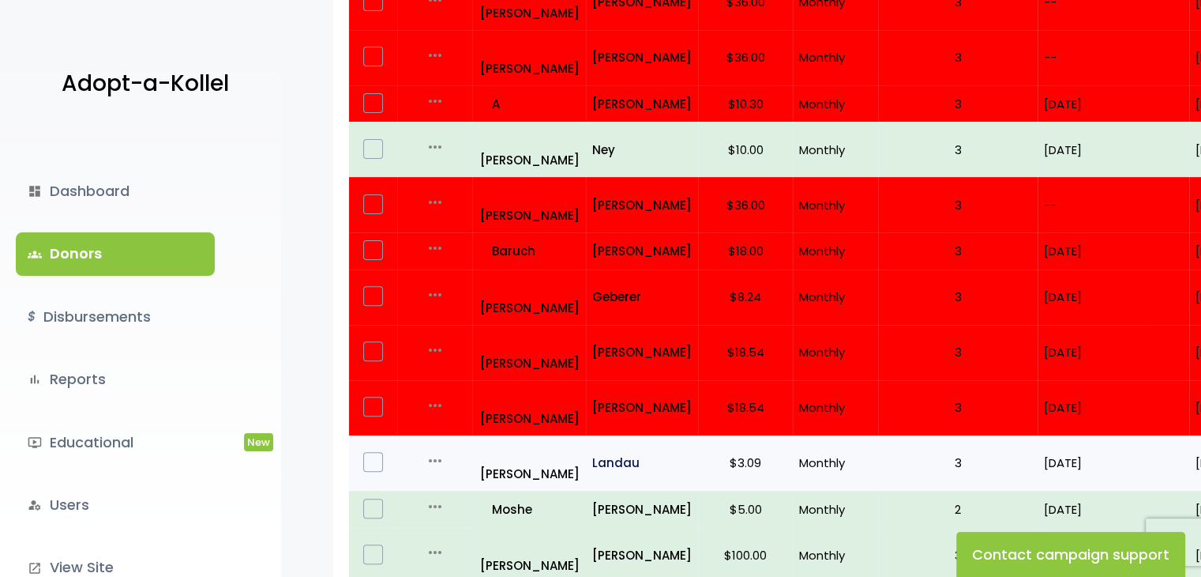
click at [605, 452] on p "Landau" at bounding box center [642, 462] width 100 height 21
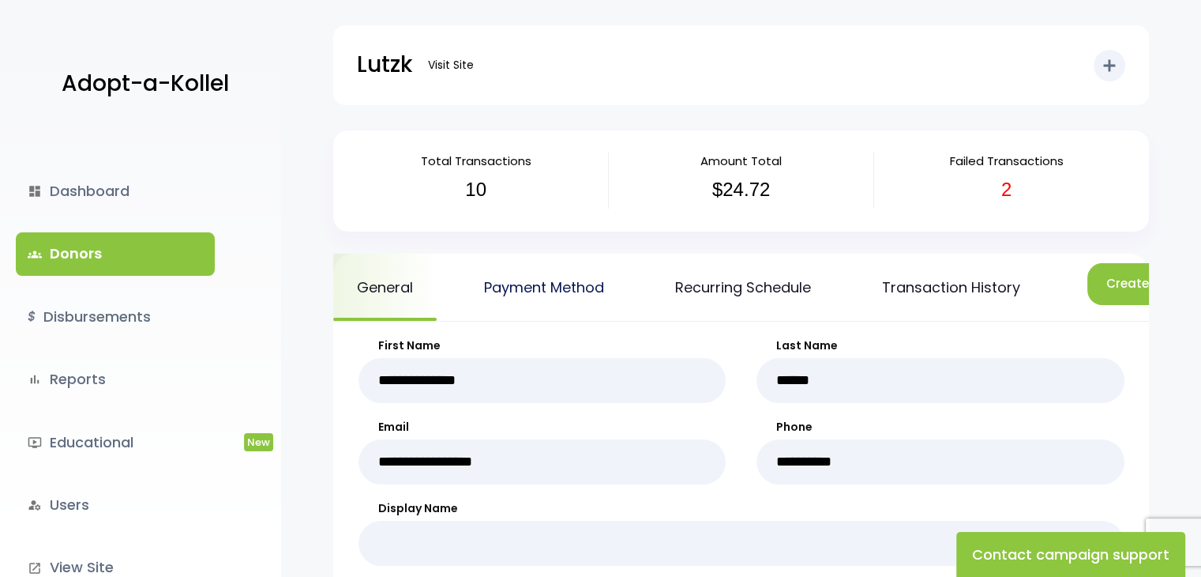
click at [588, 280] on link "Payment Method" at bounding box center [543, 287] width 167 height 67
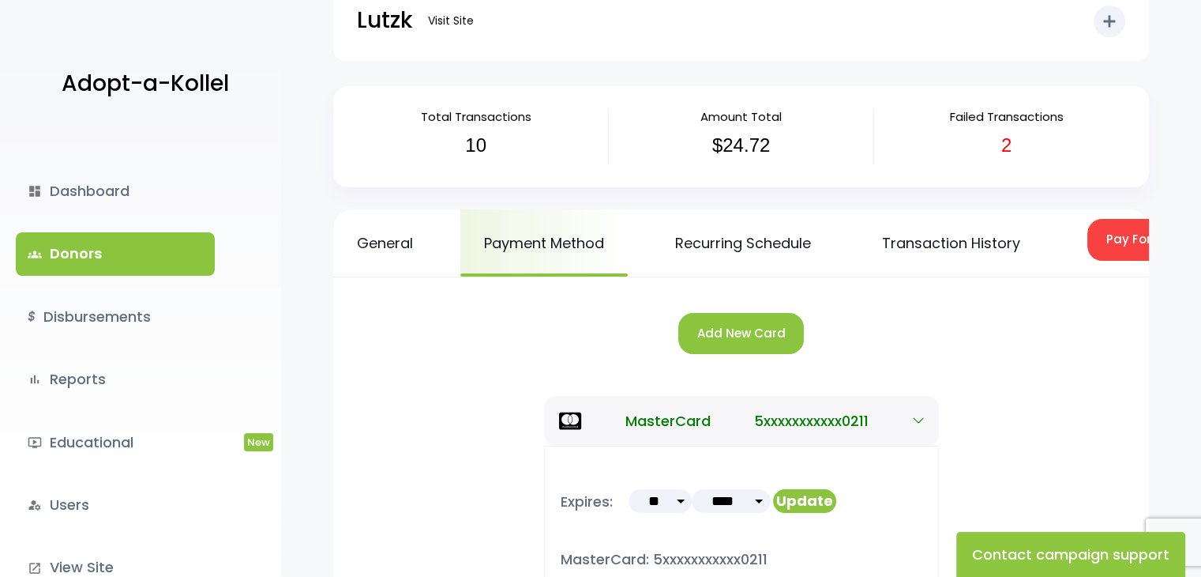
scroll to position [133, 0]
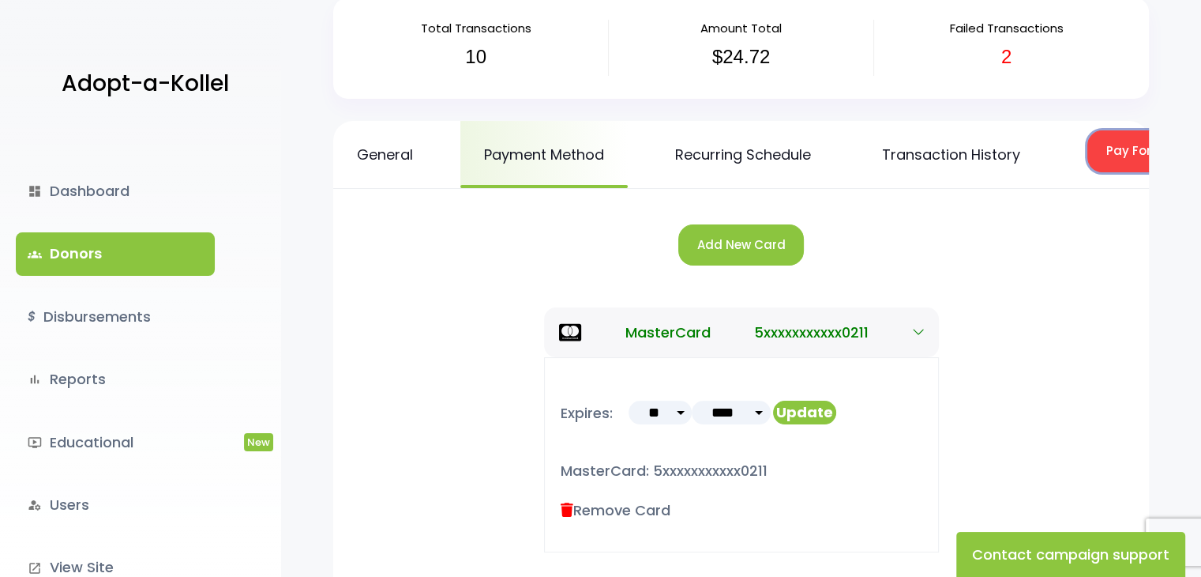
click at [1126, 150] on button "Pay For Failed/Missed Transactions" at bounding box center [1217, 151] width 258 height 42
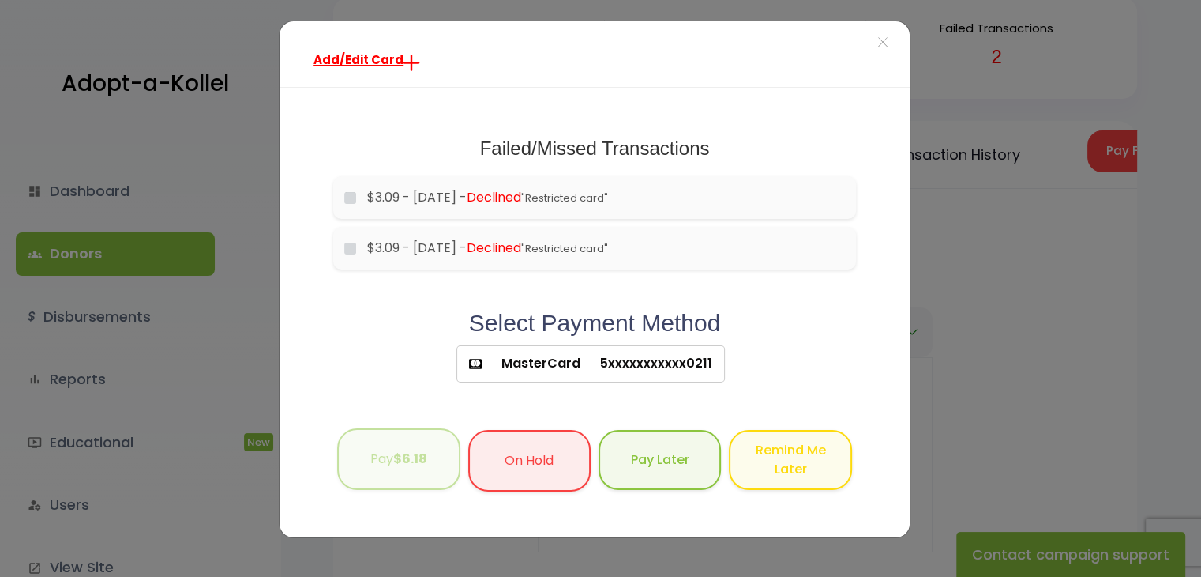
click at [395, 452] on b "$6.18" at bounding box center [410, 458] width 34 height 18
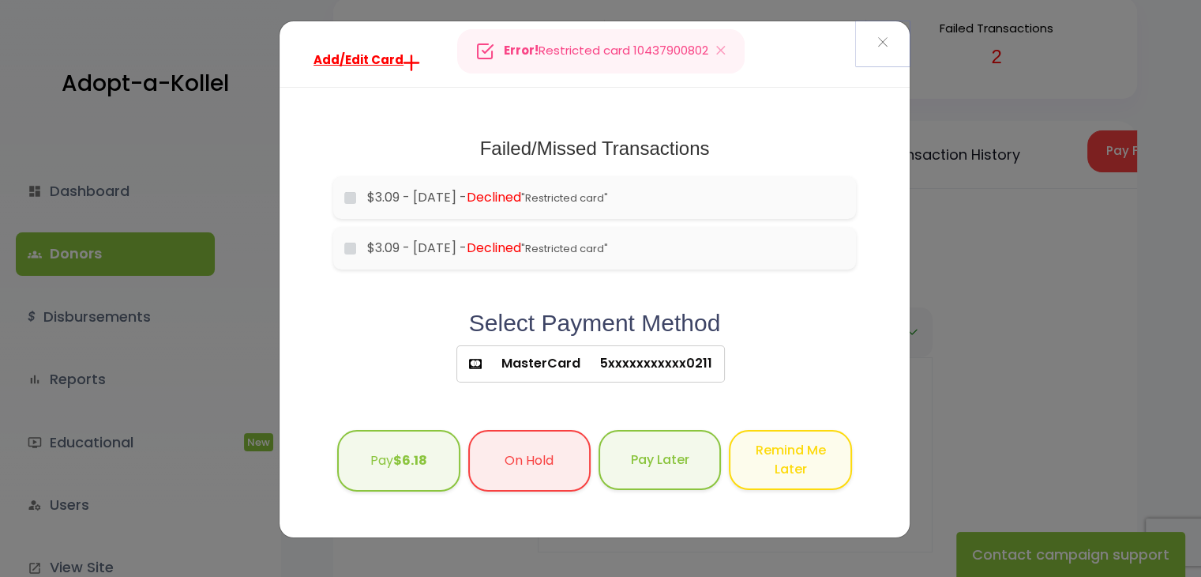
click at [878, 40] on span "×" at bounding box center [882, 43] width 11 height 34
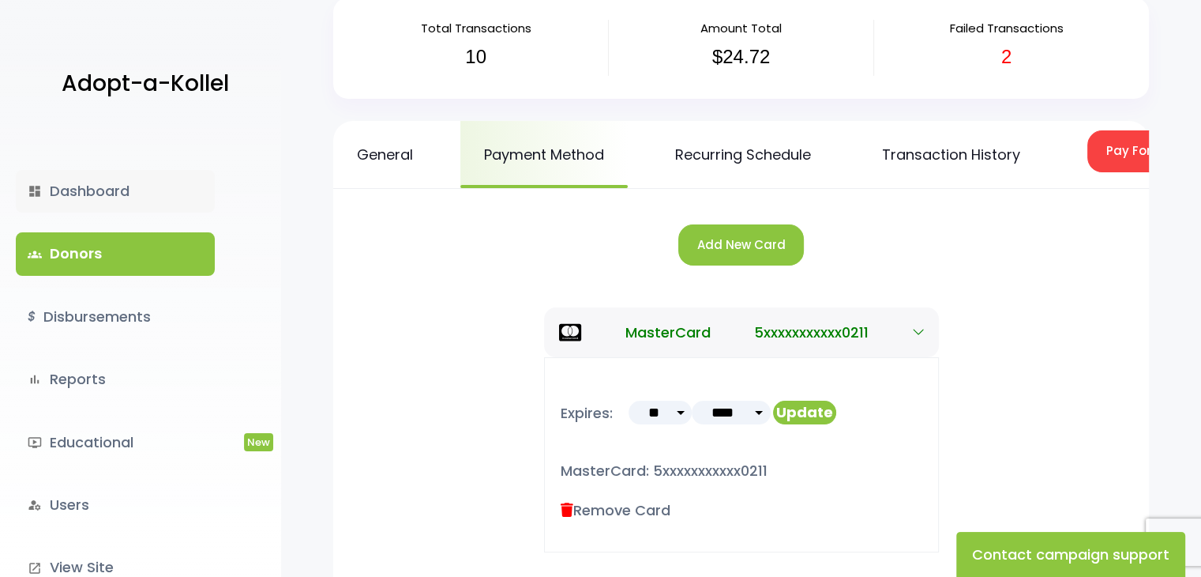
click at [84, 195] on link "dashboard Dashboard" at bounding box center [115, 191] width 199 height 43
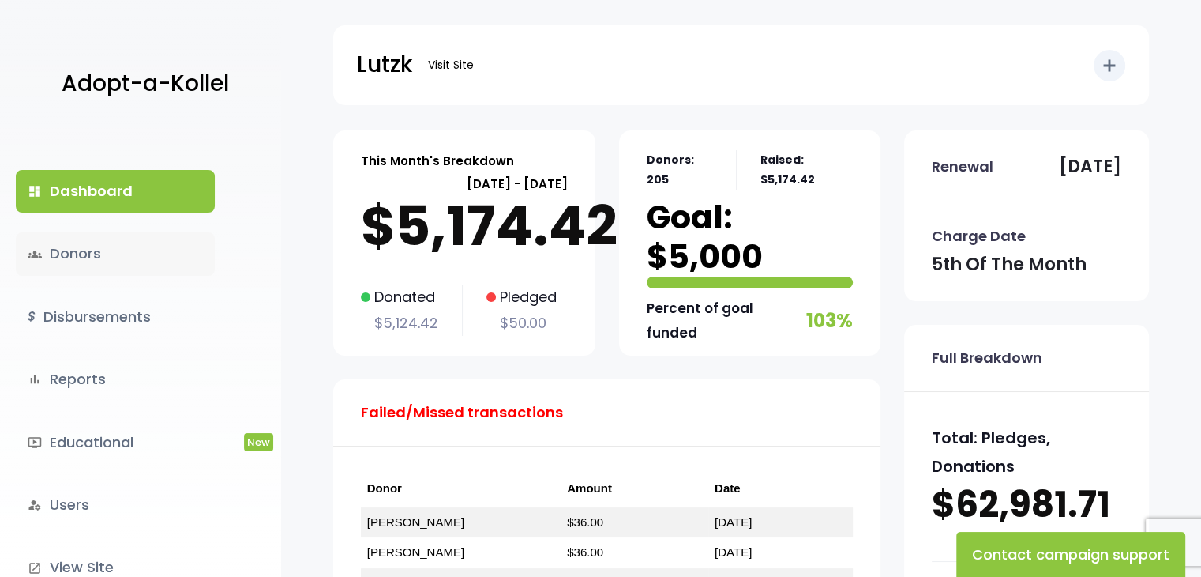
click at [71, 247] on link "groups Donors" at bounding box center [115, 253] width 199 height 43
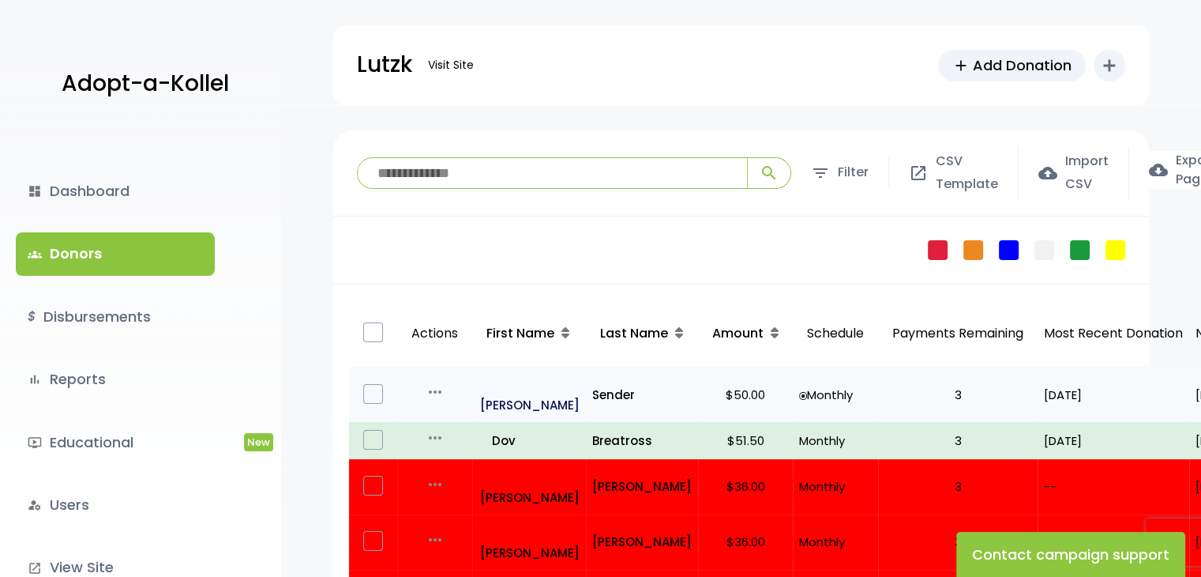
click at [519, 382] on p "all_inclusive [PERSON_NAME]" at bounding box center [530, 394] width 100 height 43
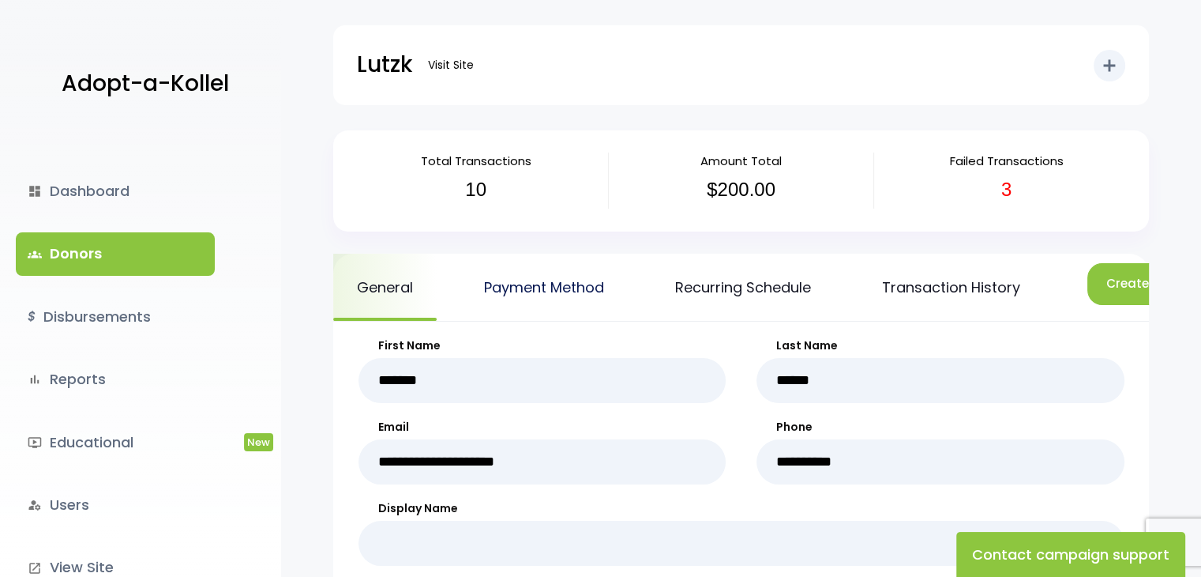
click at [591, 284] on link "Payment Method" at bounding box center [543, 287] width 167 height 67
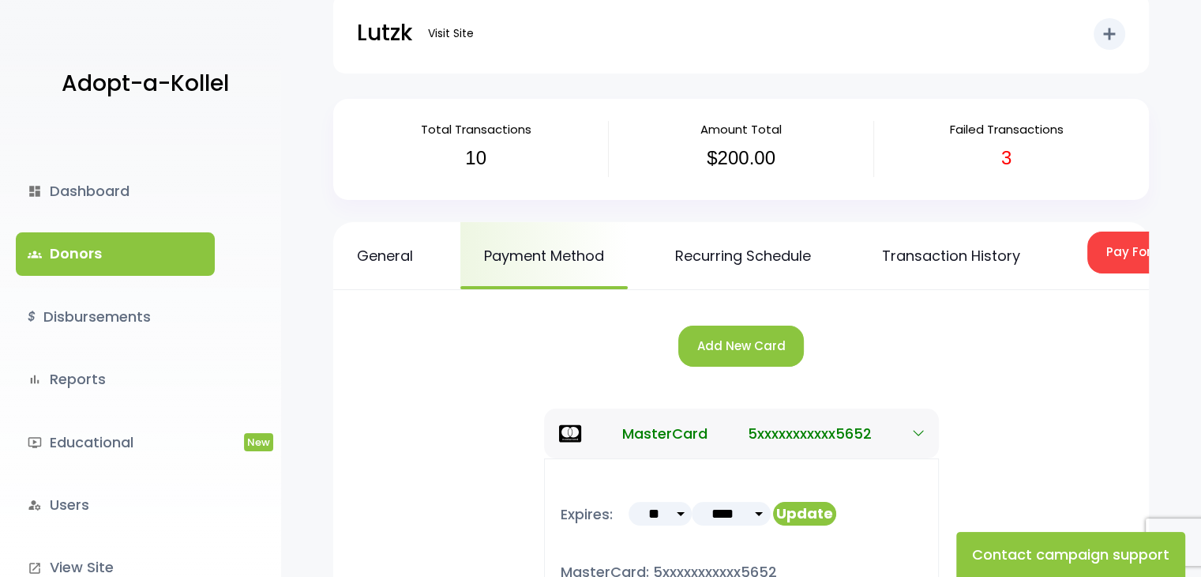
scroll to position [43, 0]
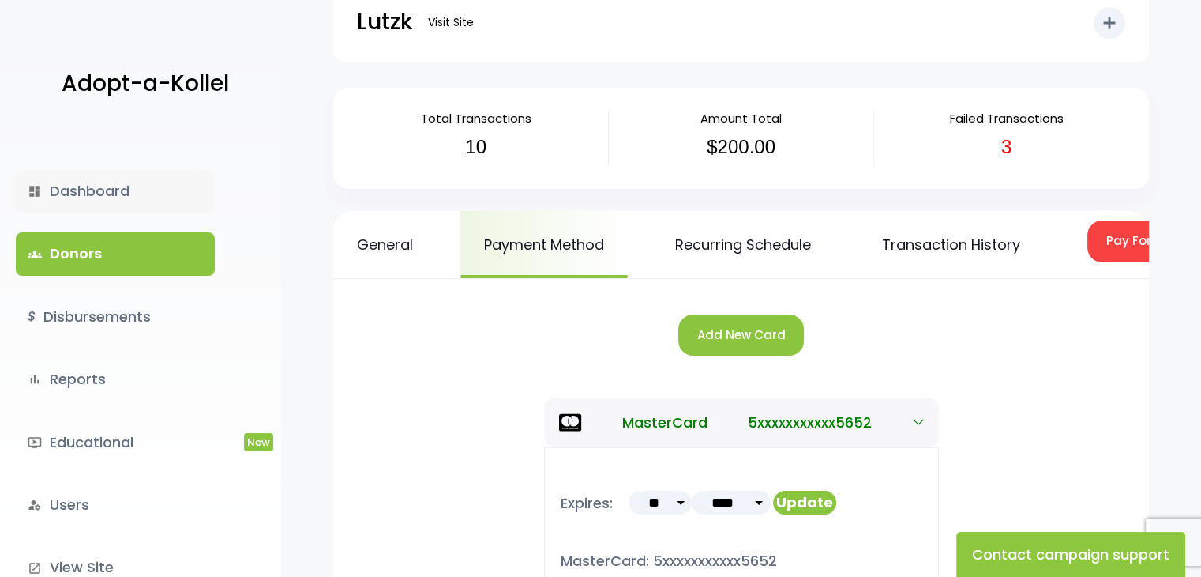
click at [128, 193] on link "dashboard Dashboard" at bounding box center [115, 191] width 199 height 43
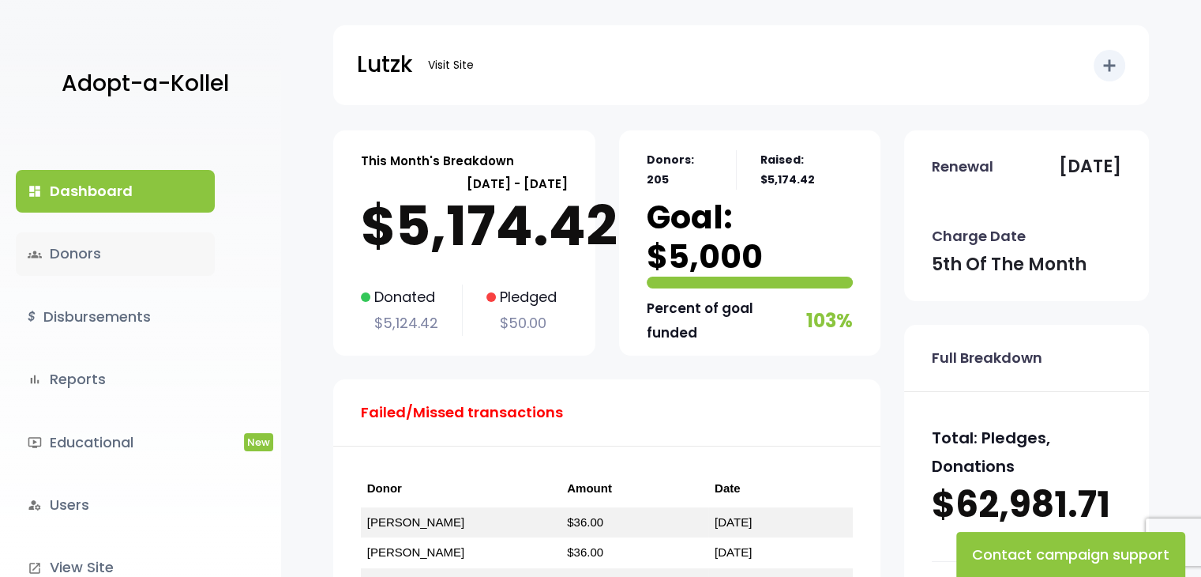
click at [82, 254] on link "groups Donors" at bounding box center [115, 253] width 199 height 43
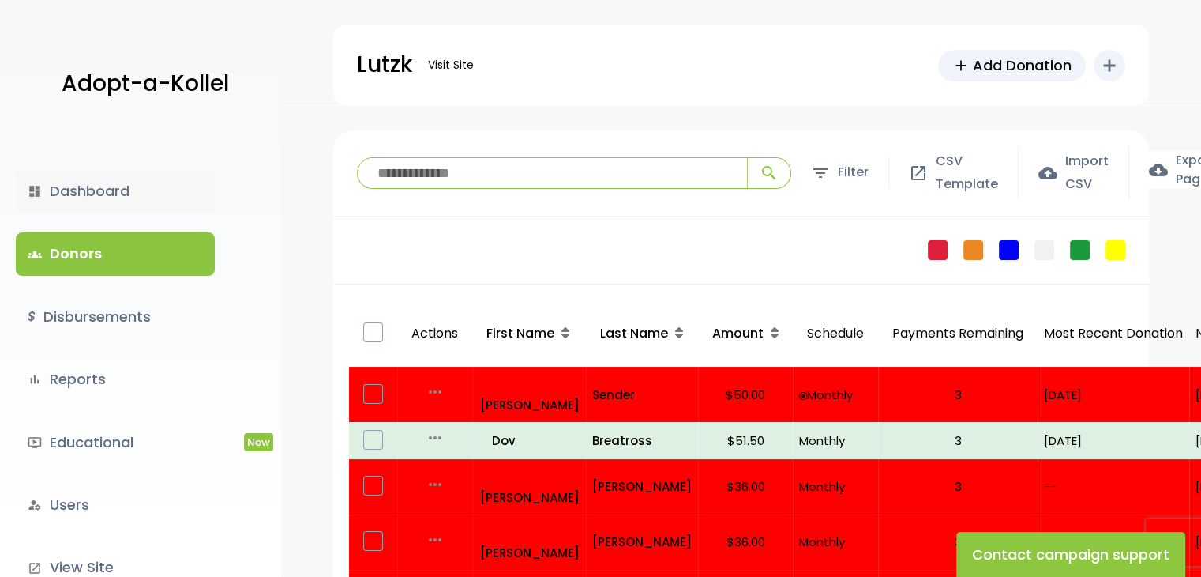
click at [79, 190] on link "dashboard Dashboard" at bounding box center [115, 191] width 199 height 43
